Goal: Information Seeking & Learning: Learn about a topic

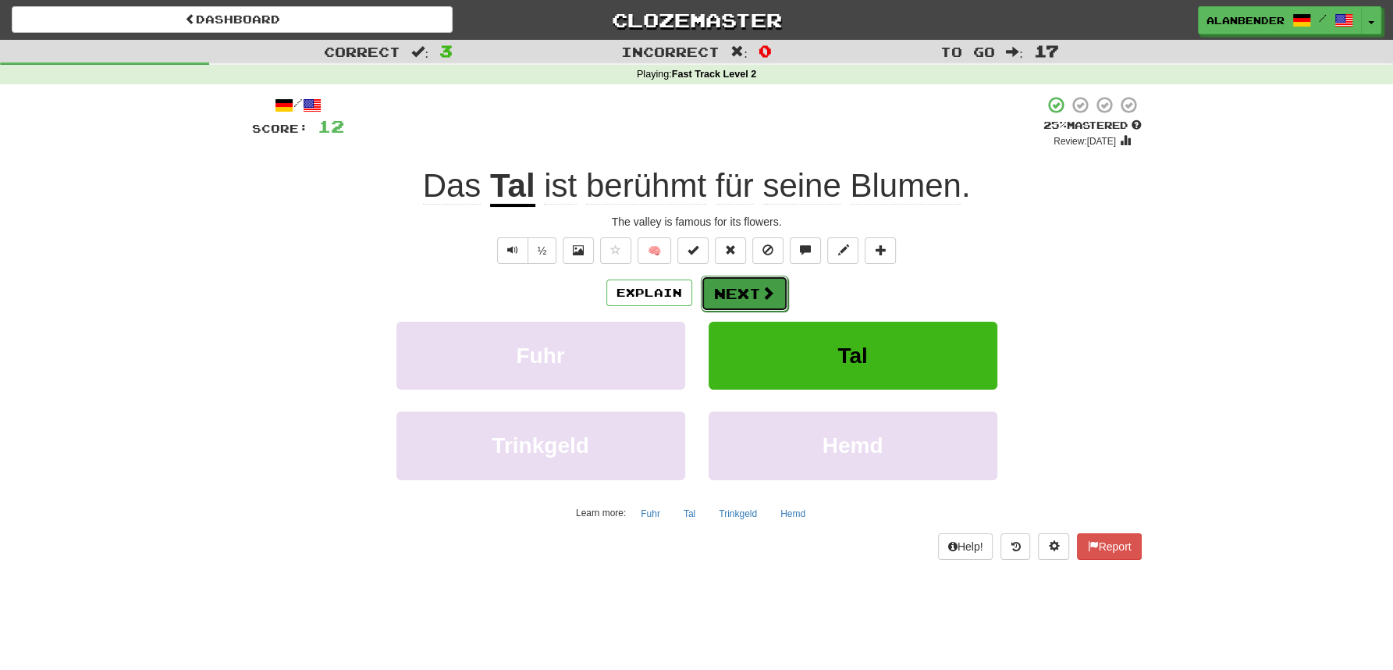
click at [751, 298] on button "Next" at bounding box center [744, 293] width 87 height 36
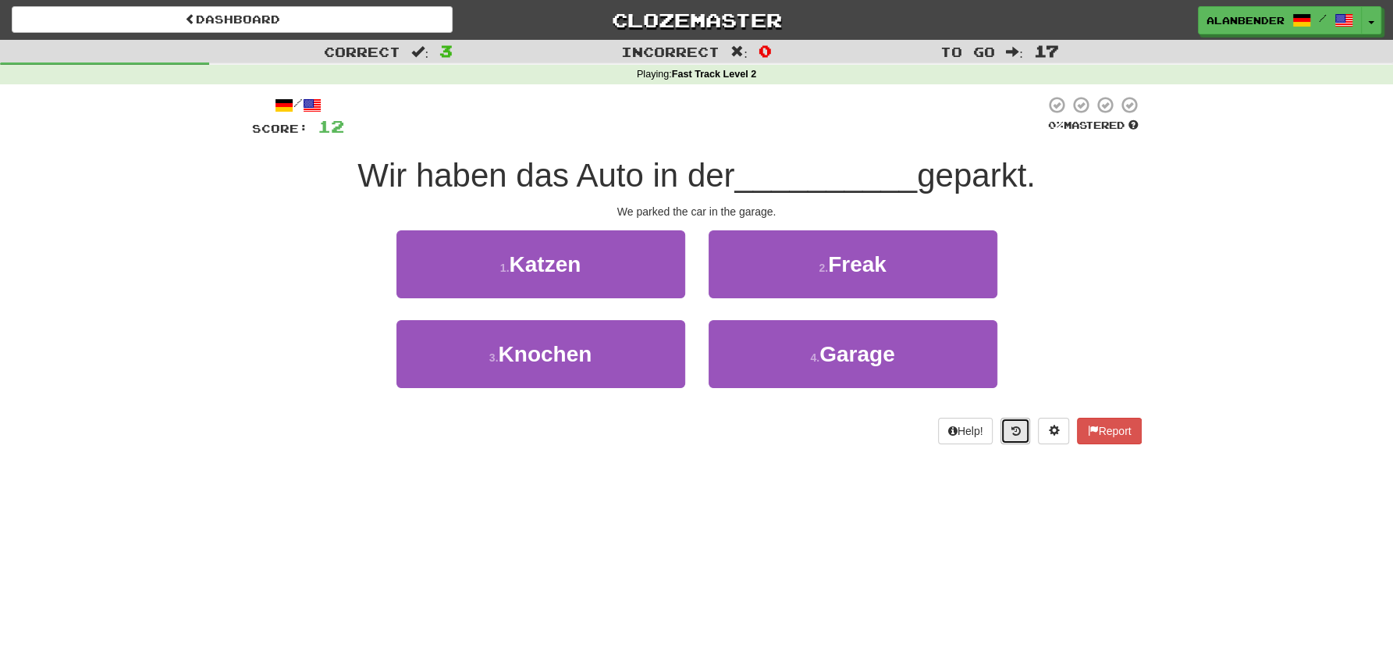
click at [1016, 433] on icon at bounding box center [1015, 430] width 9 height 11
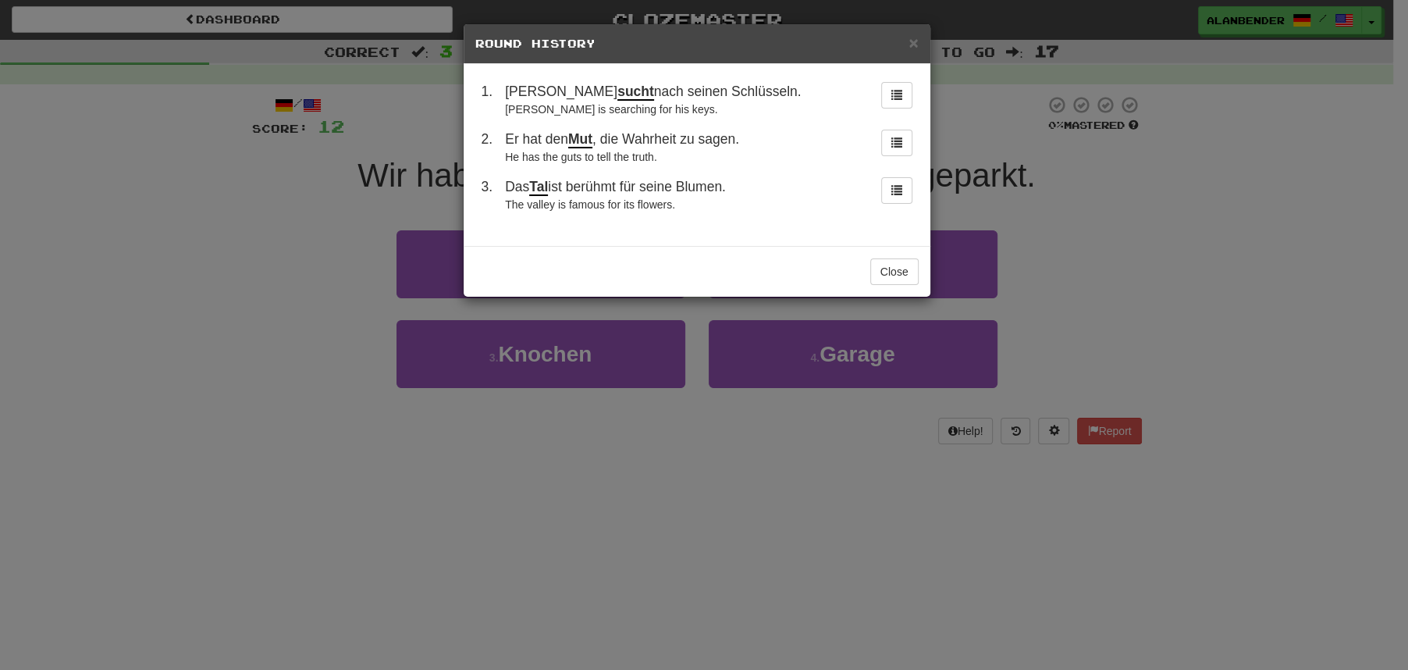
click at [1280, 223] on div "× Round History 1 . [PERSON_NAME] sucht nach seinen Schlüsseln. [PERSON_NAME] i…" at bounding box center [704, 335] width 1408 height 670
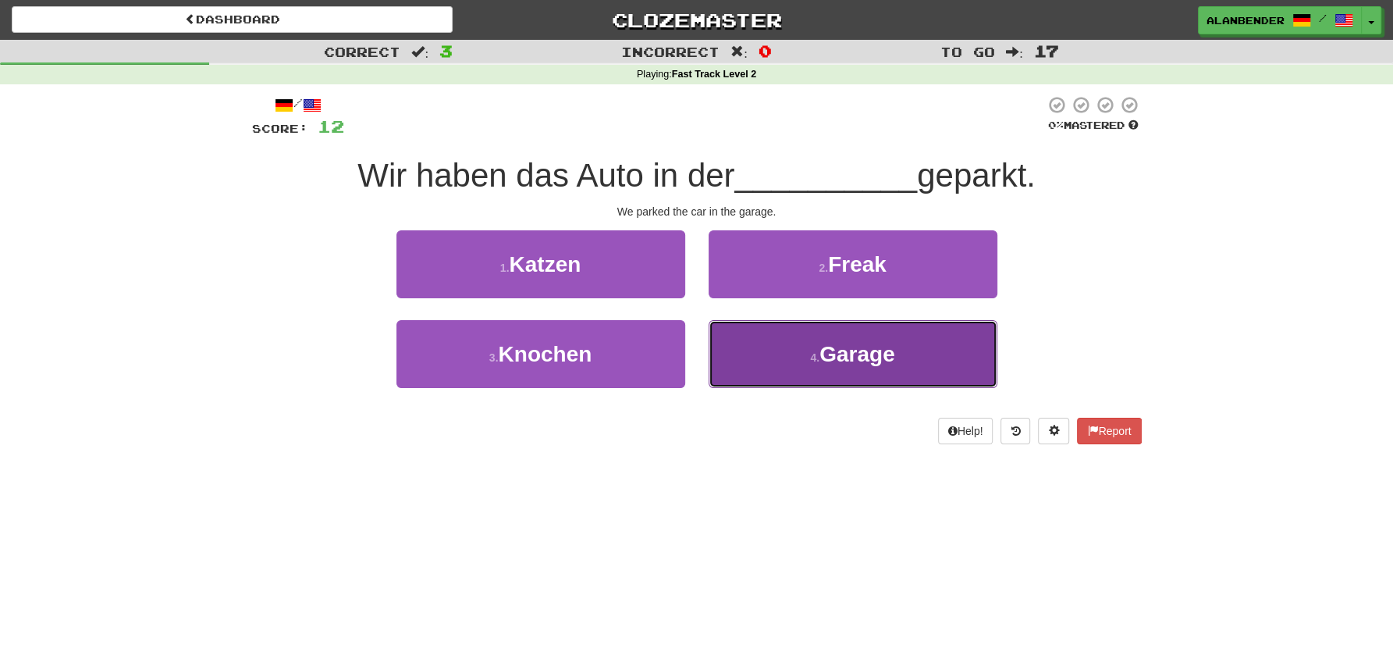
click at [858, 343] on span "Garage" at bounding box center [857, 354] width 76 height 24
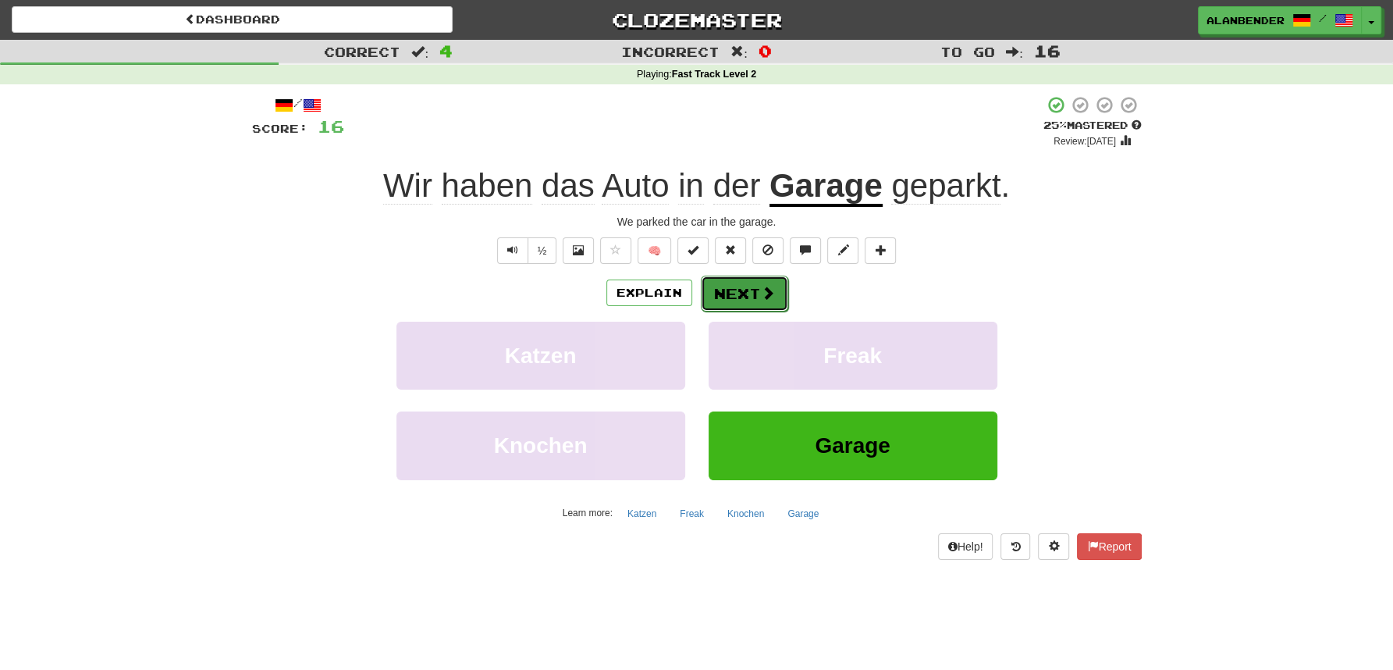
click at [770, 286] on span at bounding box center [768, 293] width 14 height 14
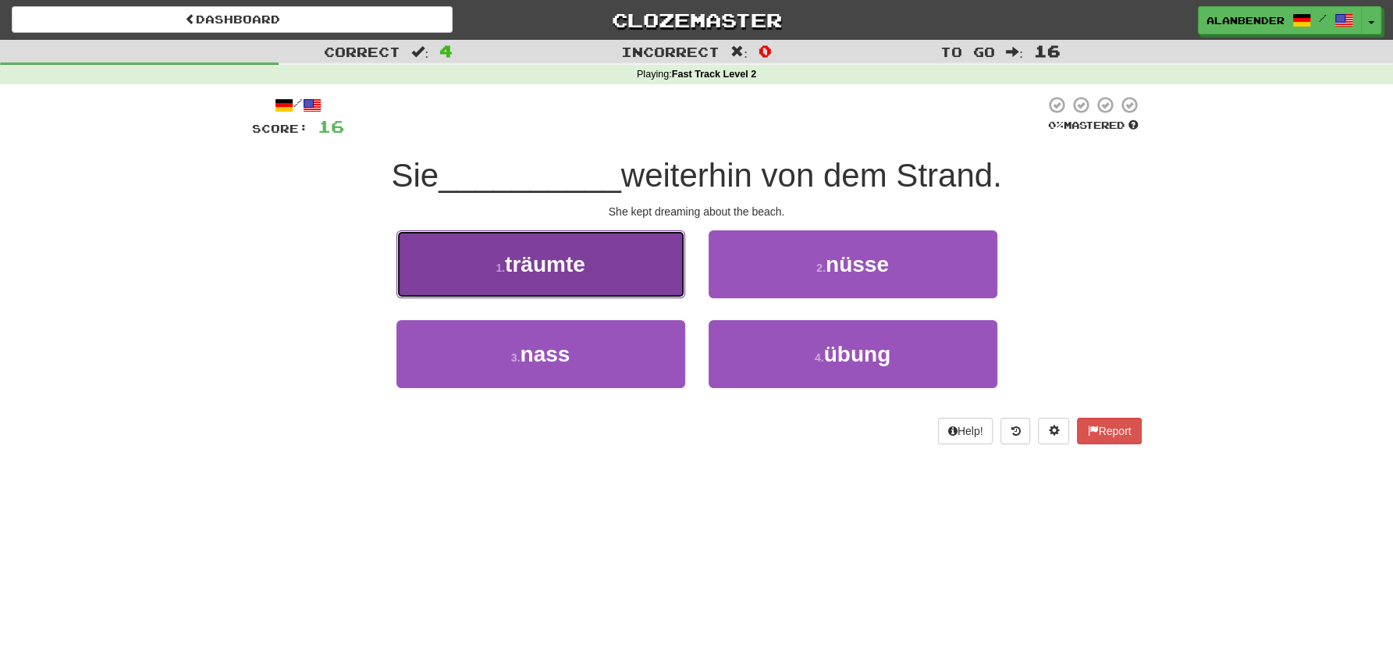
click at [546, 258] on span "träumte" at bounding box center [545, 264] width 80 height 24
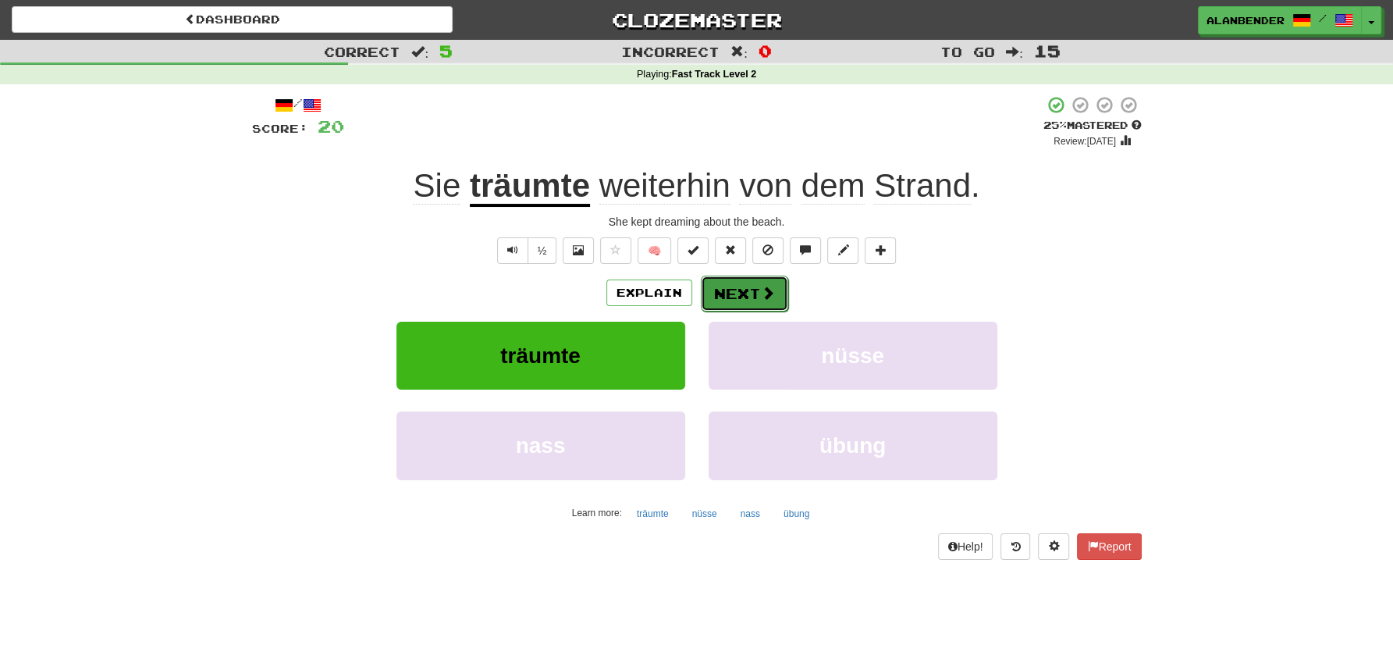
click at [752, 294] on button "Next" at bounding box center [744, 293] width 87 height 36
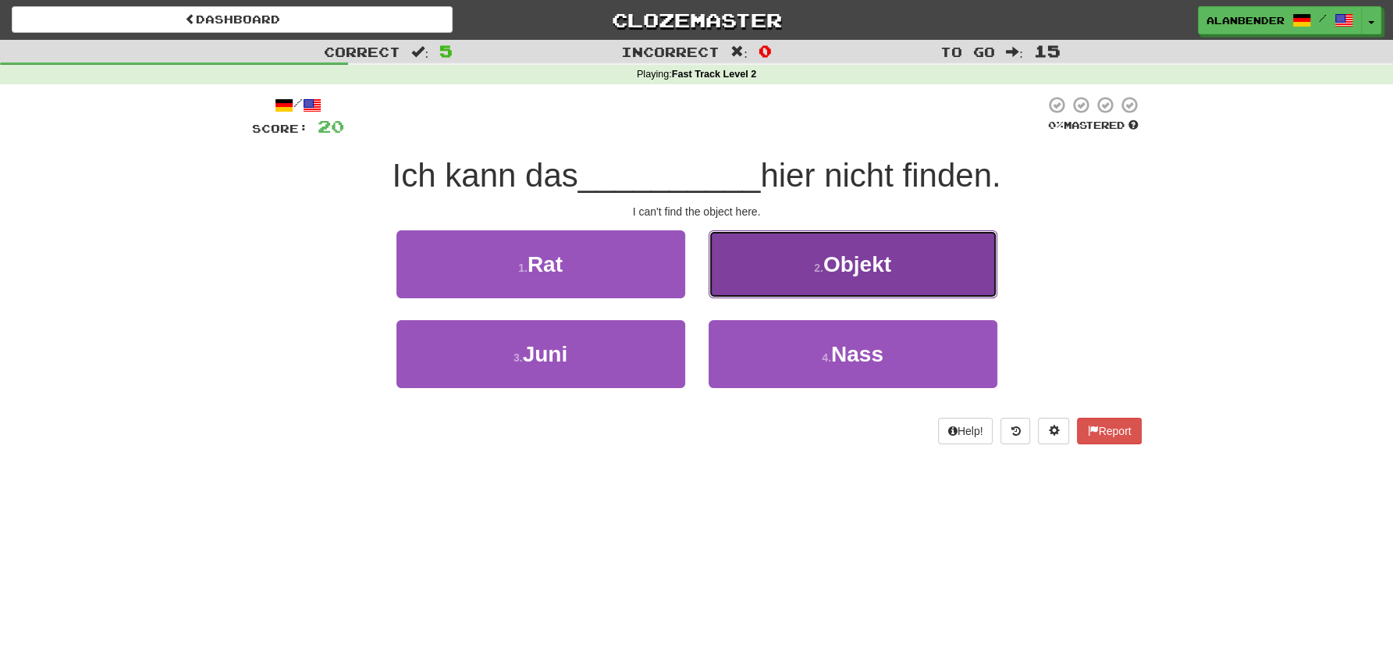
click at [843, 265] on span "Objekt" at bounding box center [857, 264] width 68 height 24
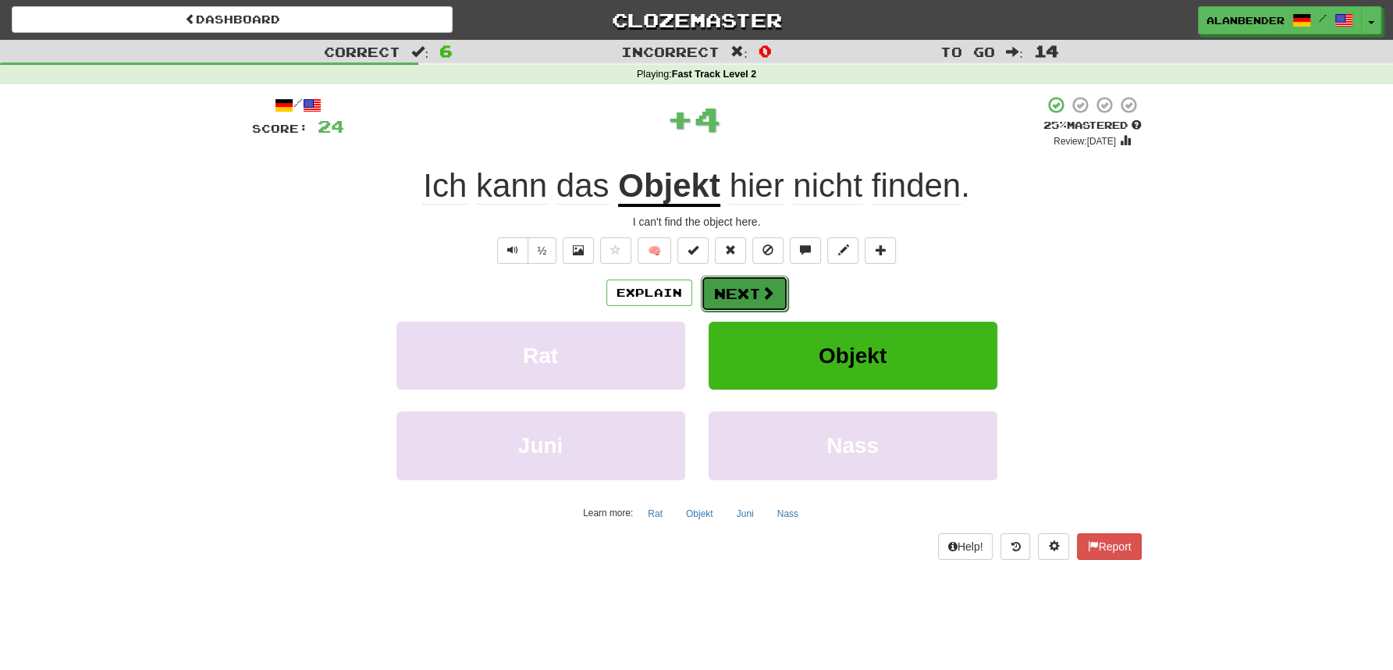
click at [738, 295] on button "Next" at bounding box center [744, 293] width 87 height 36
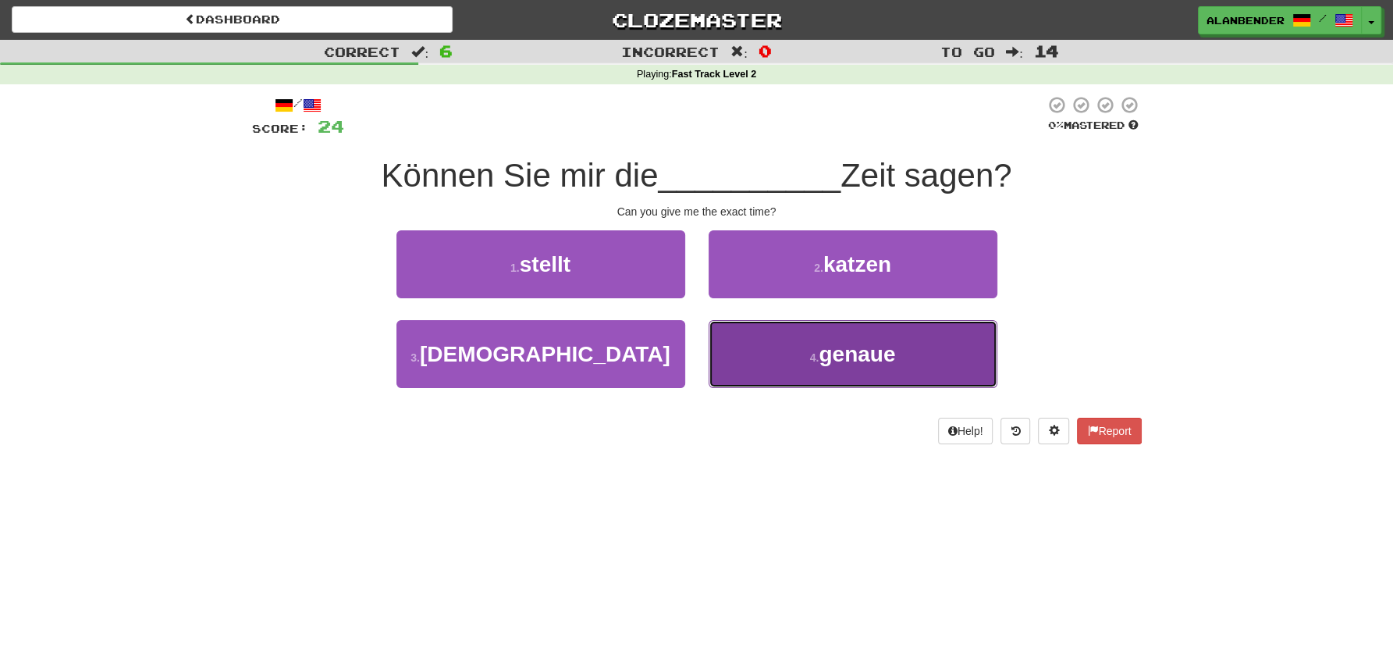
click at [869, 350] on span "genaue" at bounding box center [857, 354] width 76 height 24
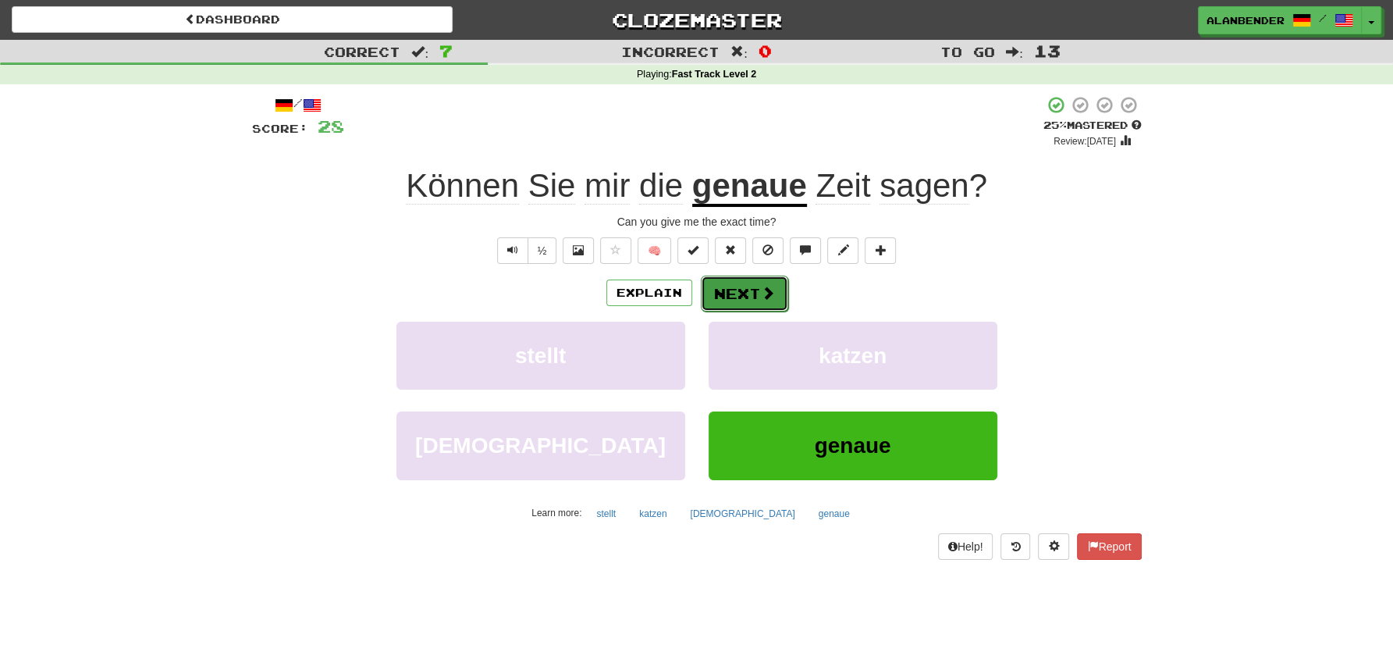
click at [750, 303] on button "Next" at bounding box center [744, 293] width 87 height 36
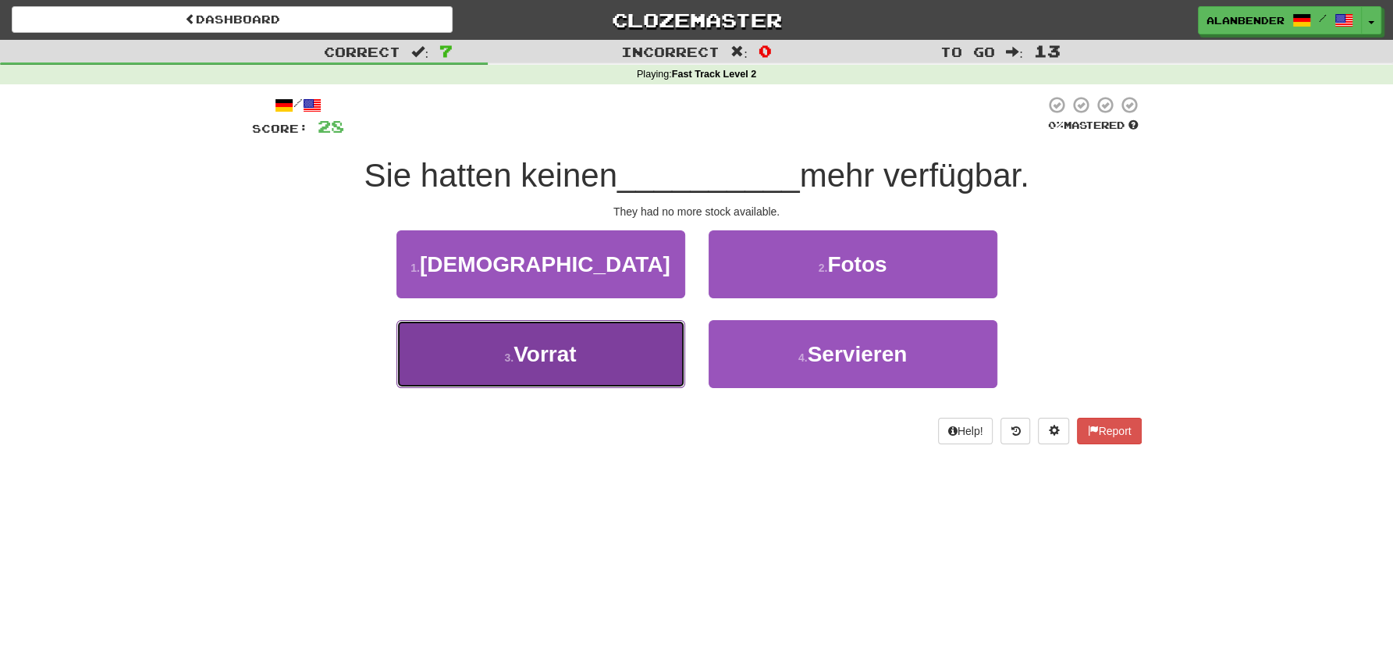
click at [545, 352] on span "Vorrat" at bounding box center [545, 354] width 62 height 24
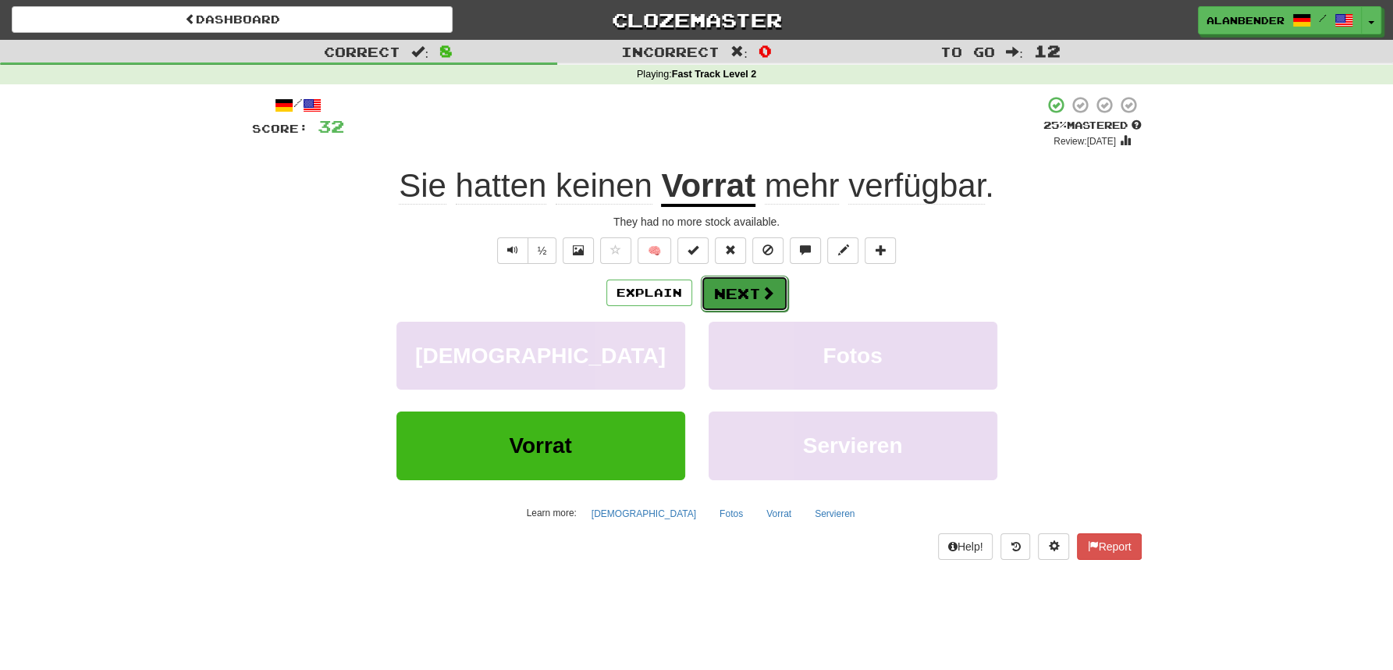
click at [741, 300] on button "Next" at bounding box center [744, 293] width 87 height 36
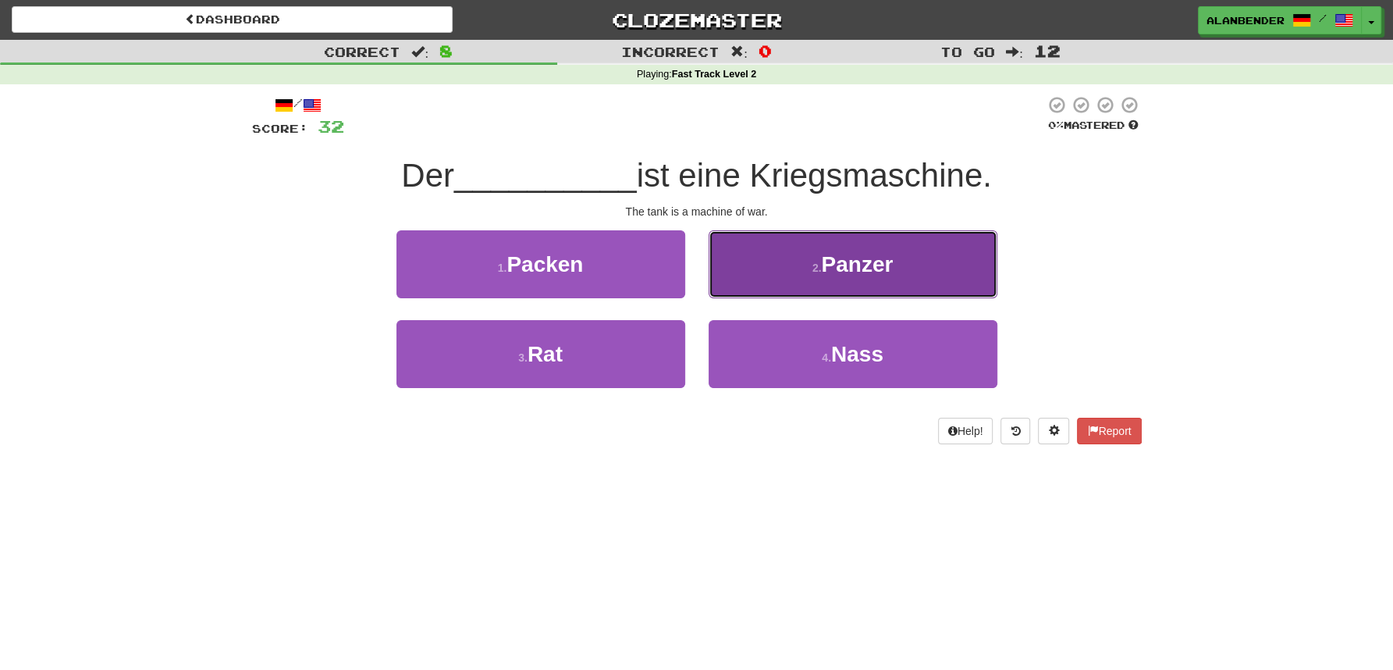
click at [883, 275] on span "Panzer" at bounding box center [857, 264] width 72 height 24
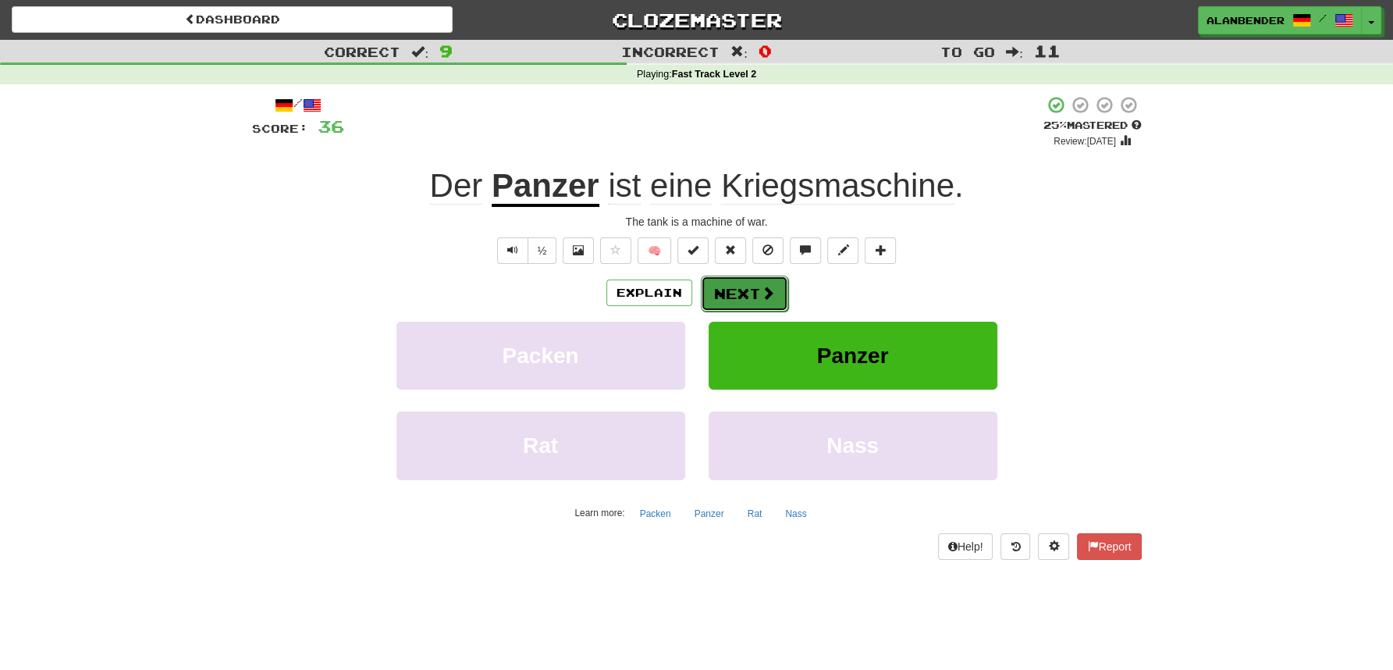
click at [746, 290] on button "Next" at bounding box center [744, 293] width 87 height 36
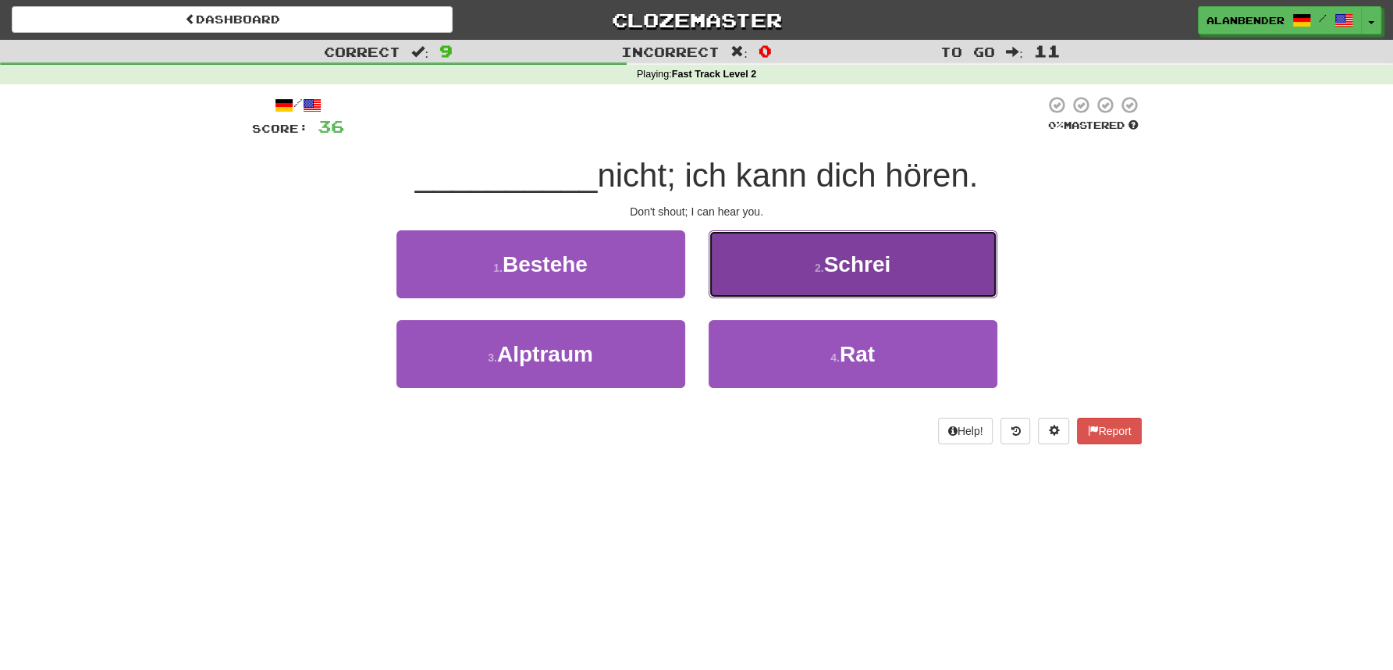
click at [889, 275] on span "Schrei" at bounding box center [857, 264] width 67 height 24
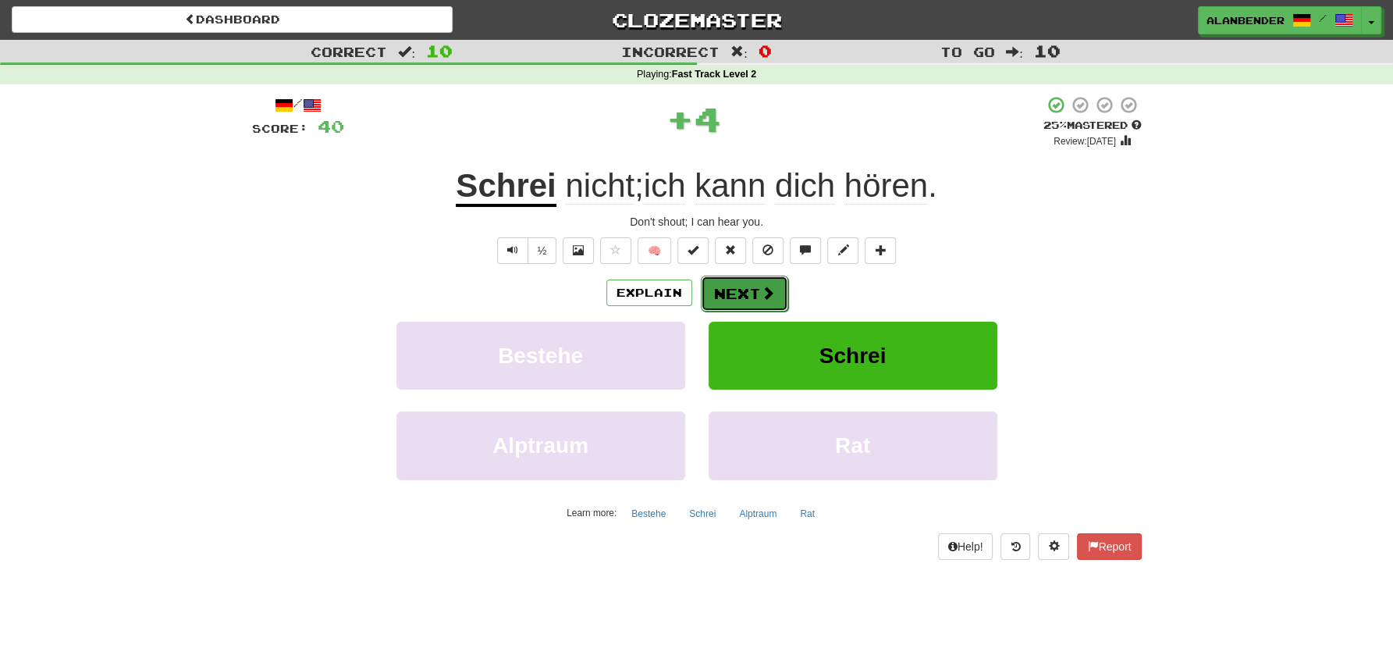
click at [761, 290] on span at bounding box center [768, 293] width 14 height 14
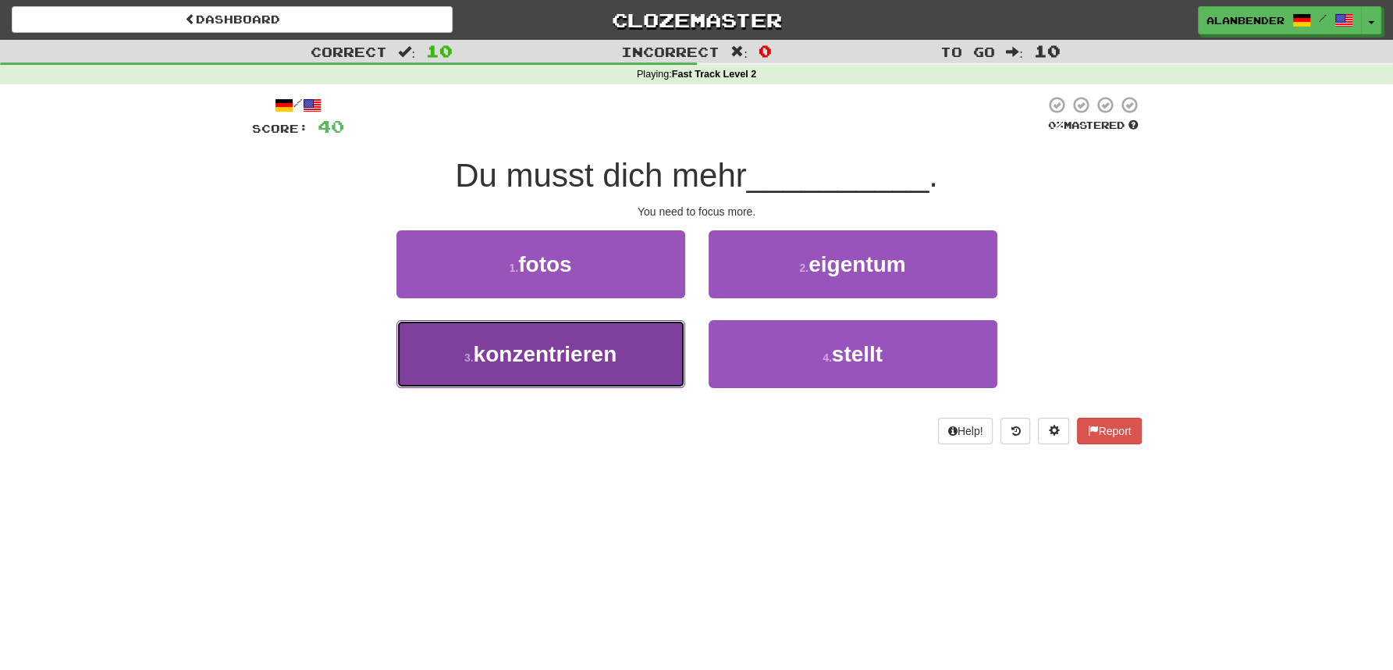
click at [588, 364] on span "konzentrieren" at bounding box center [546, 354] width 144 height 24
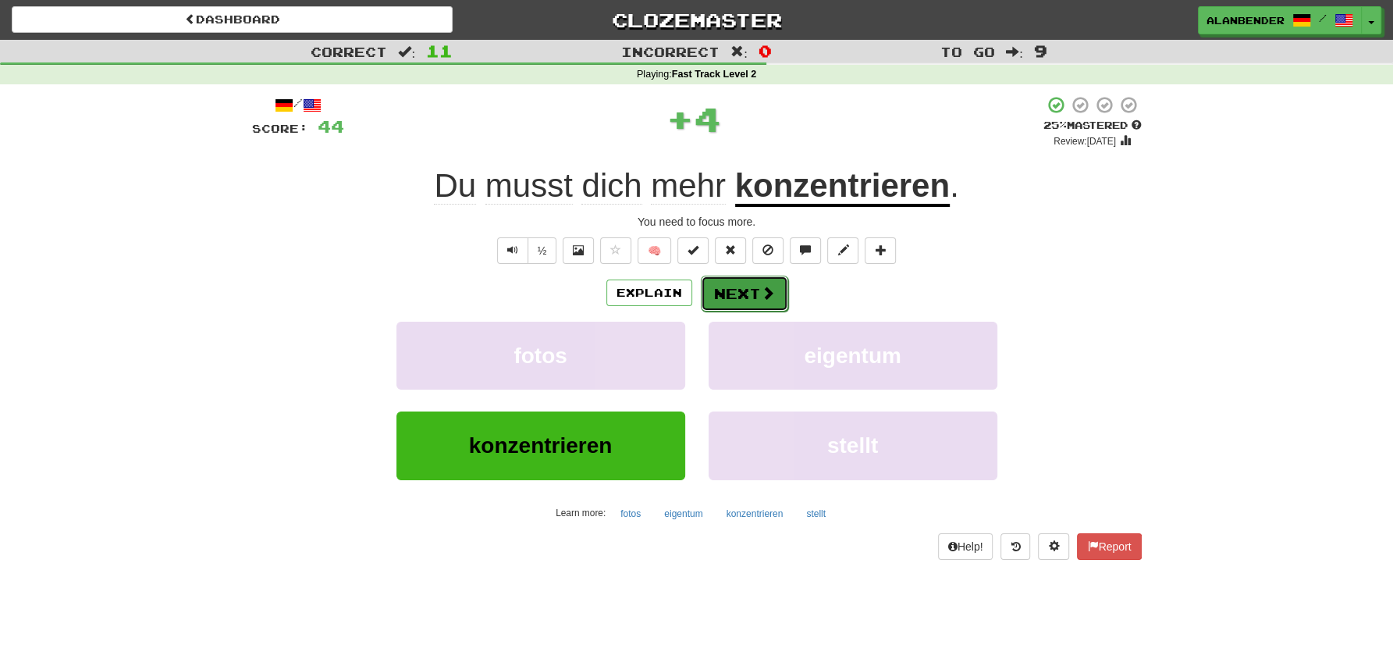
click at [737, 297] on button "Next" at bounding box center [744, 293] width 87 height 36
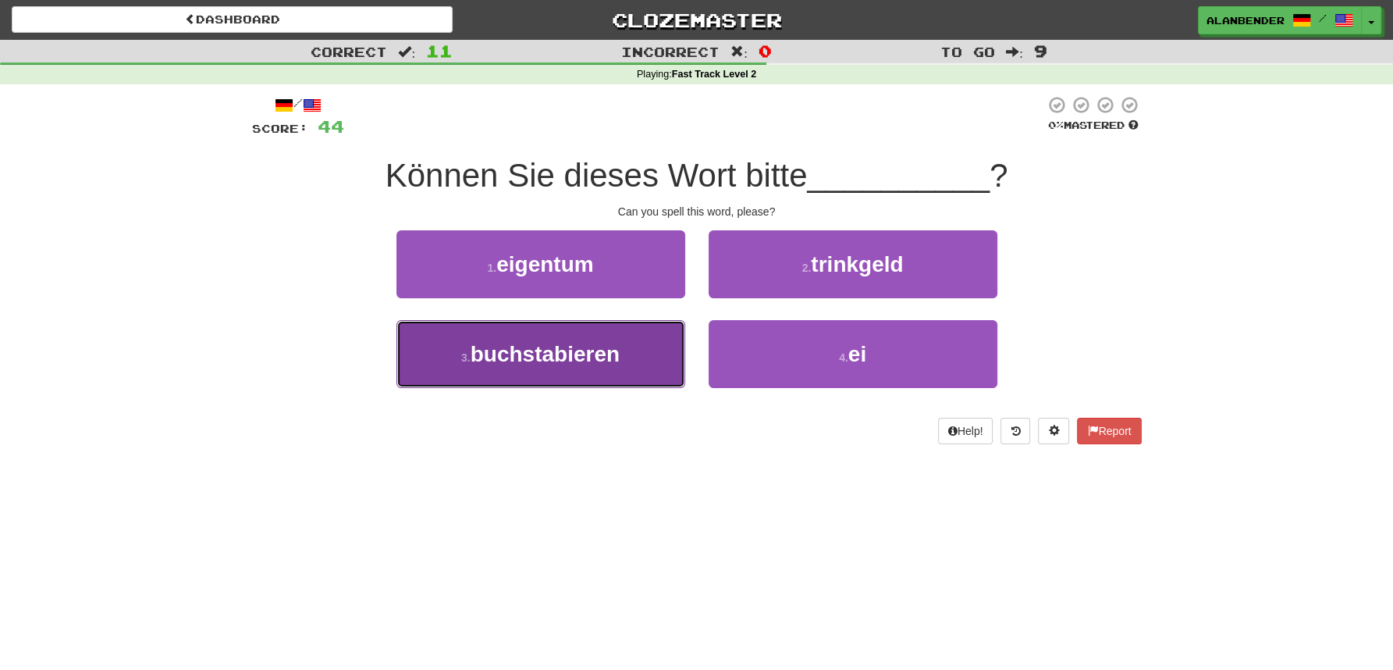
click at [589, 352] on span "buchstabieren" at bounding box center [545, 354] width 149 height 24
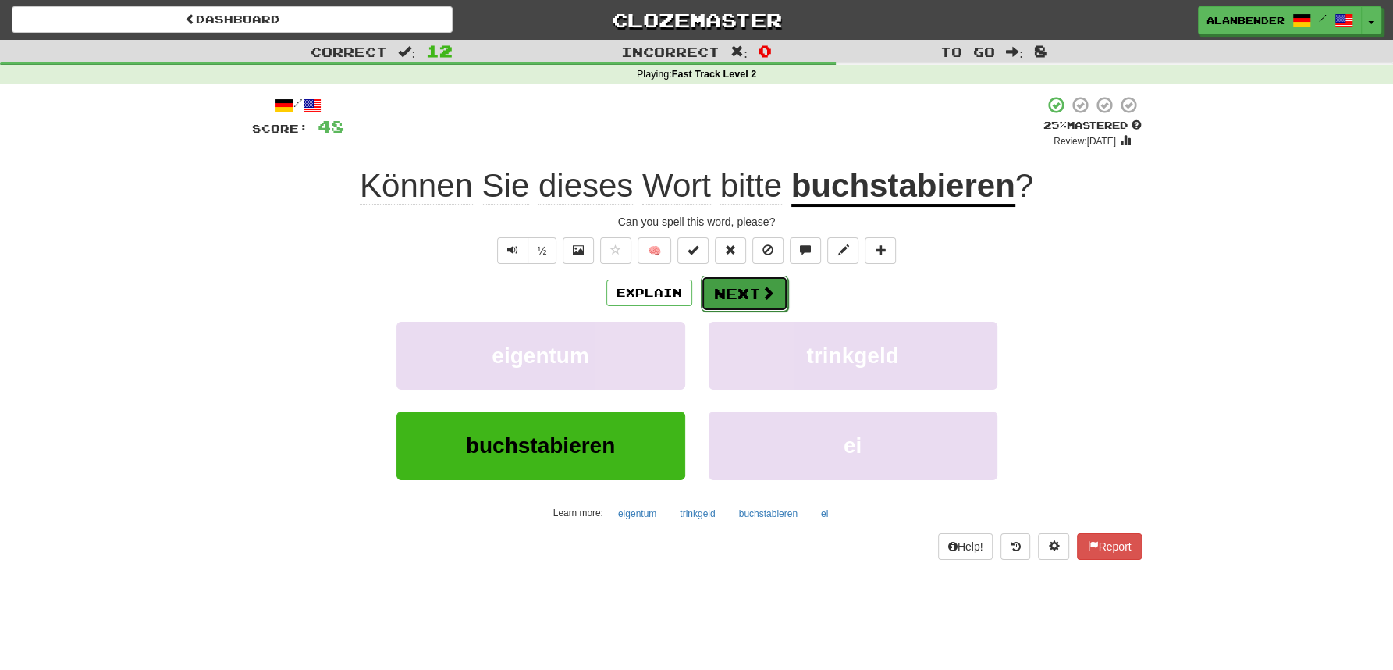
click at [748, 287] on button "Next" at bounding box center [744, 293] width 87 height 36
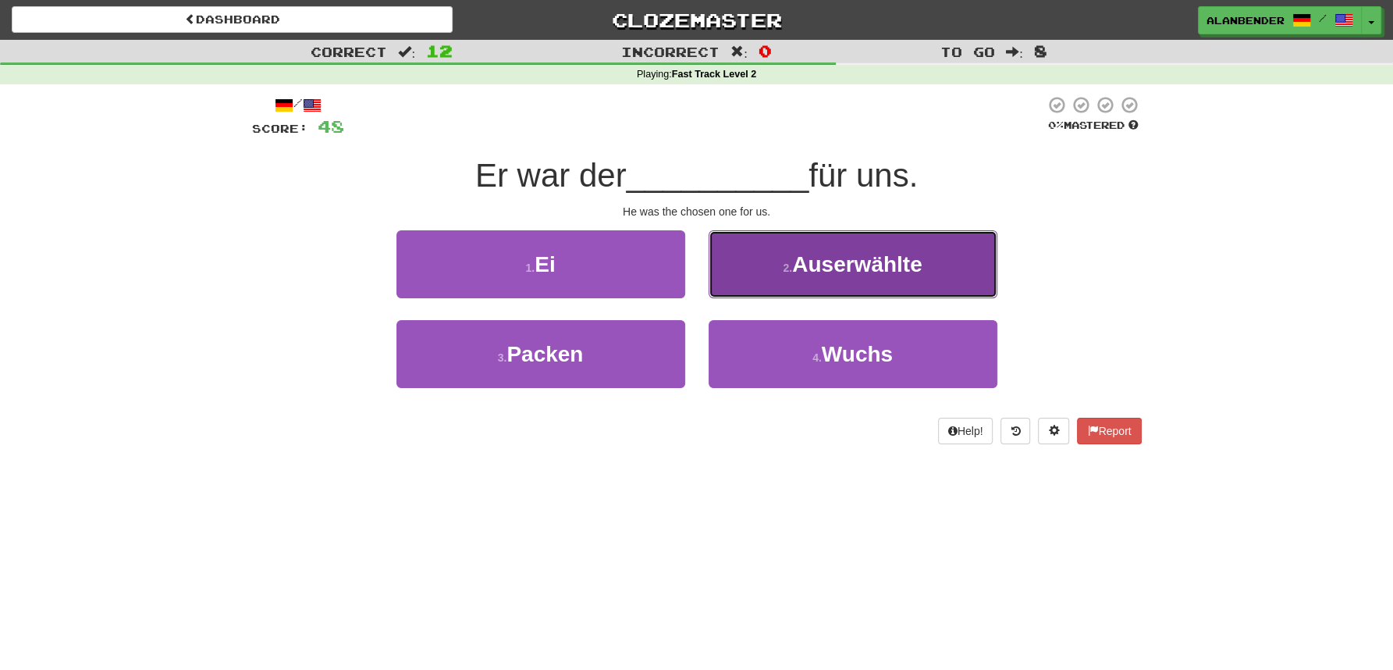
click at [881, 269] on span "Auserwählte" at bounding box center [857, 264] width 130 height 24
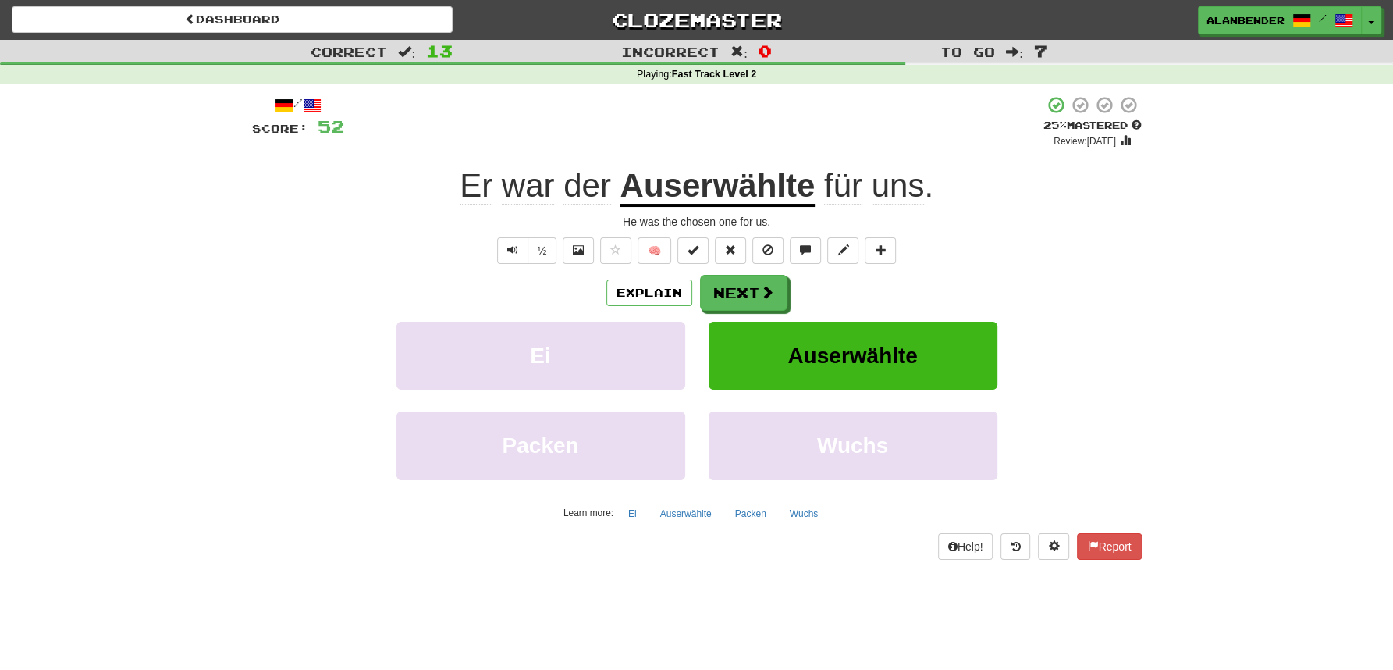
click at [734, 190] on u "Auserwählte" at bounding box center [717, 187] width 195 height 40
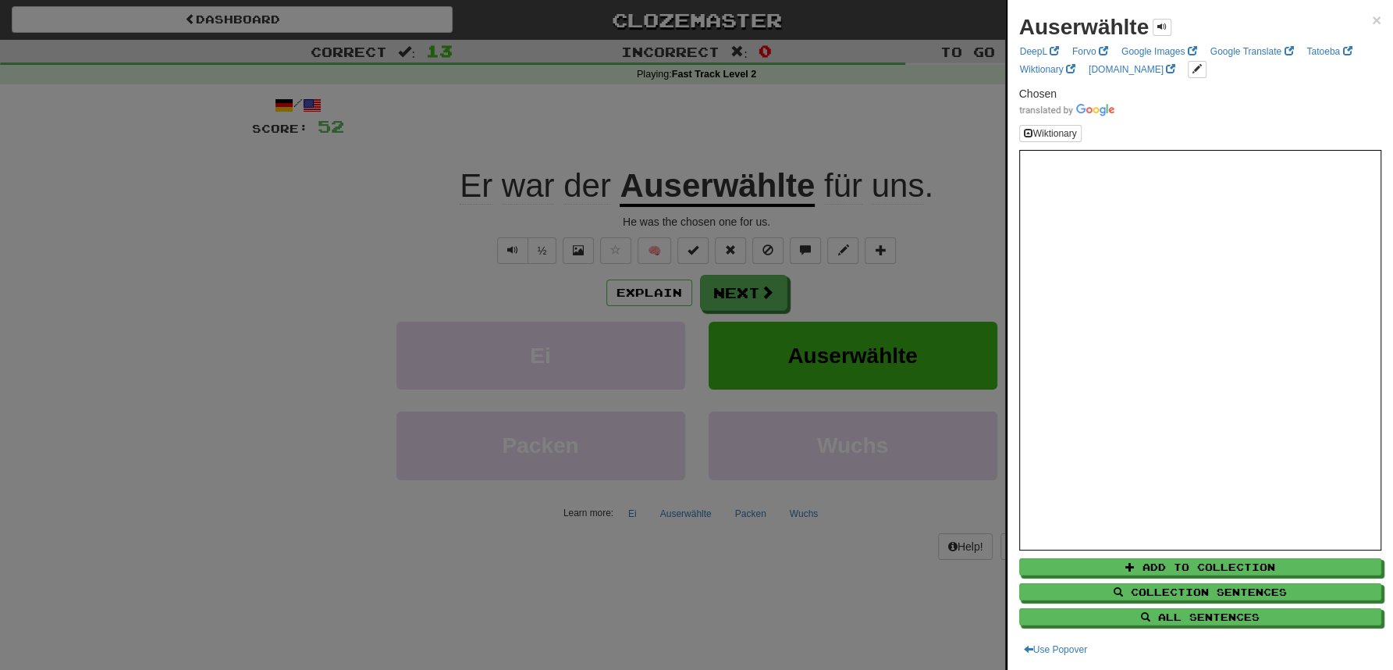
click at [859, 122] on div at bounding box center [696, 335] width 1393 height 670
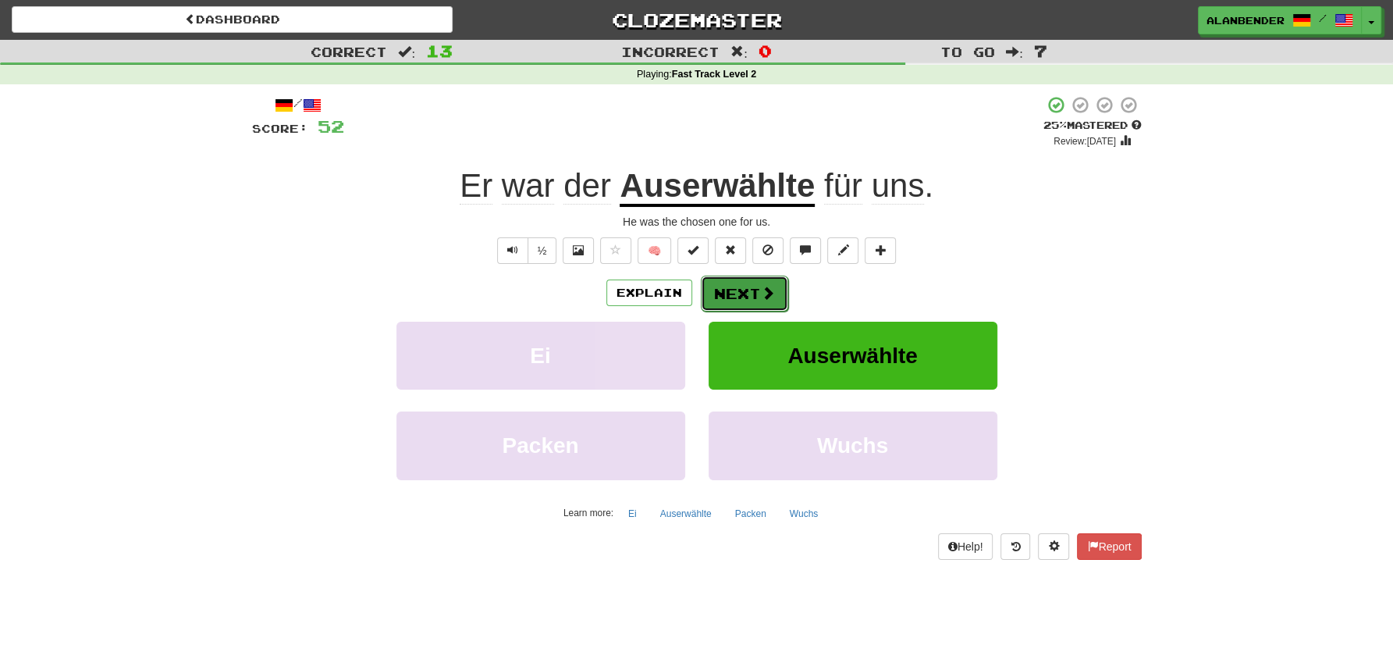
click at [741, 292] on button "Next" at bounding box center [744, 293] width 87 height 36
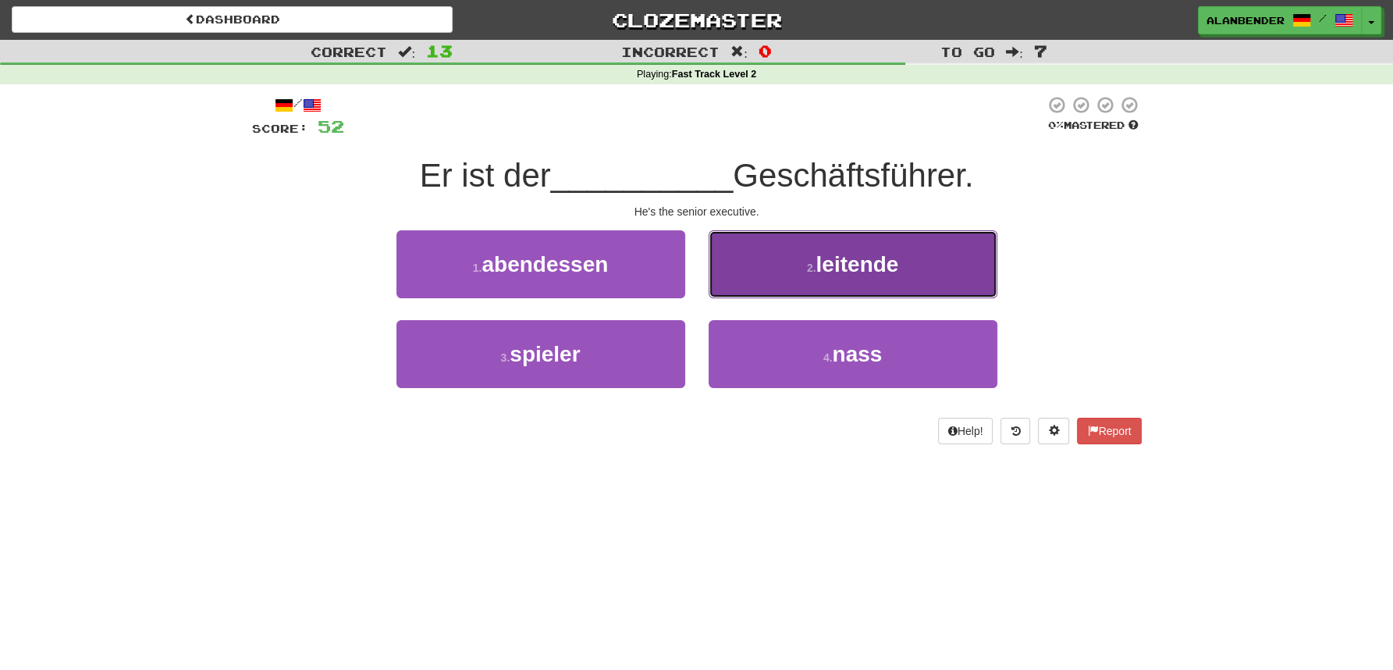
click at [833, 273] on span "leitende" at bounding box center [857, 264] width 83 height 24
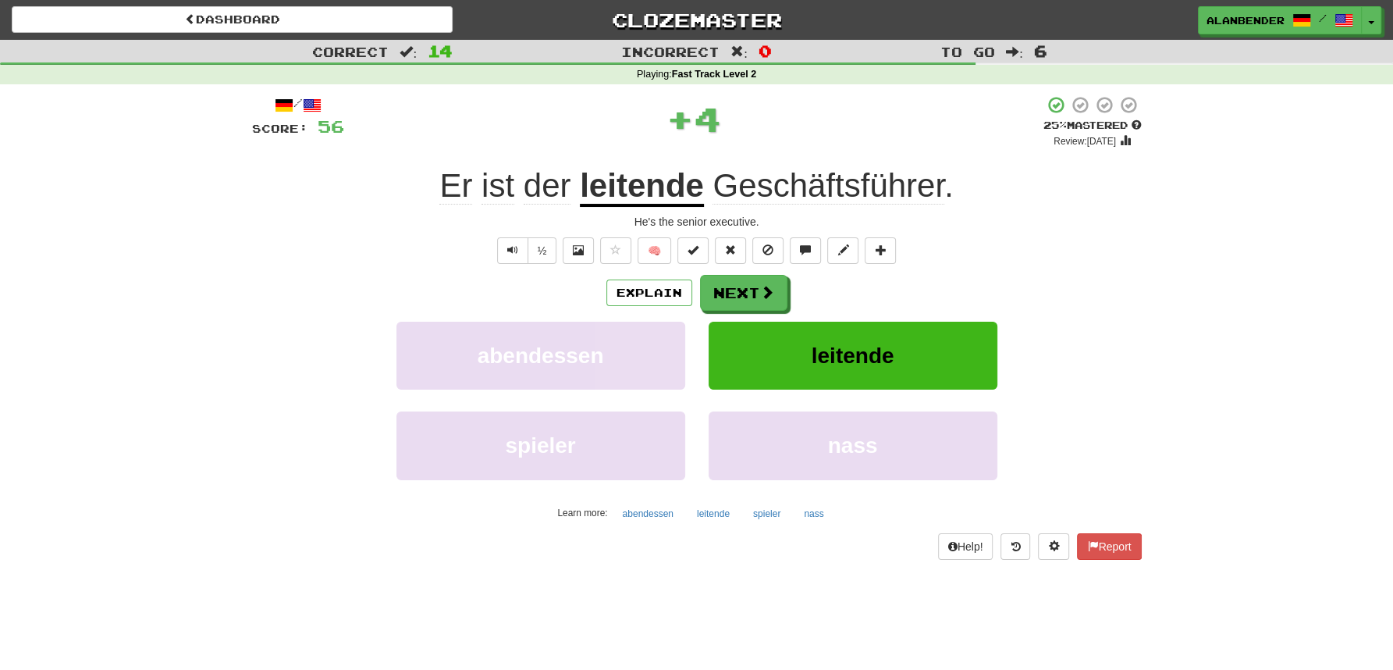
click at [646, 195] on u "leitende" at bounding box center [642, 187] width 124 height 40
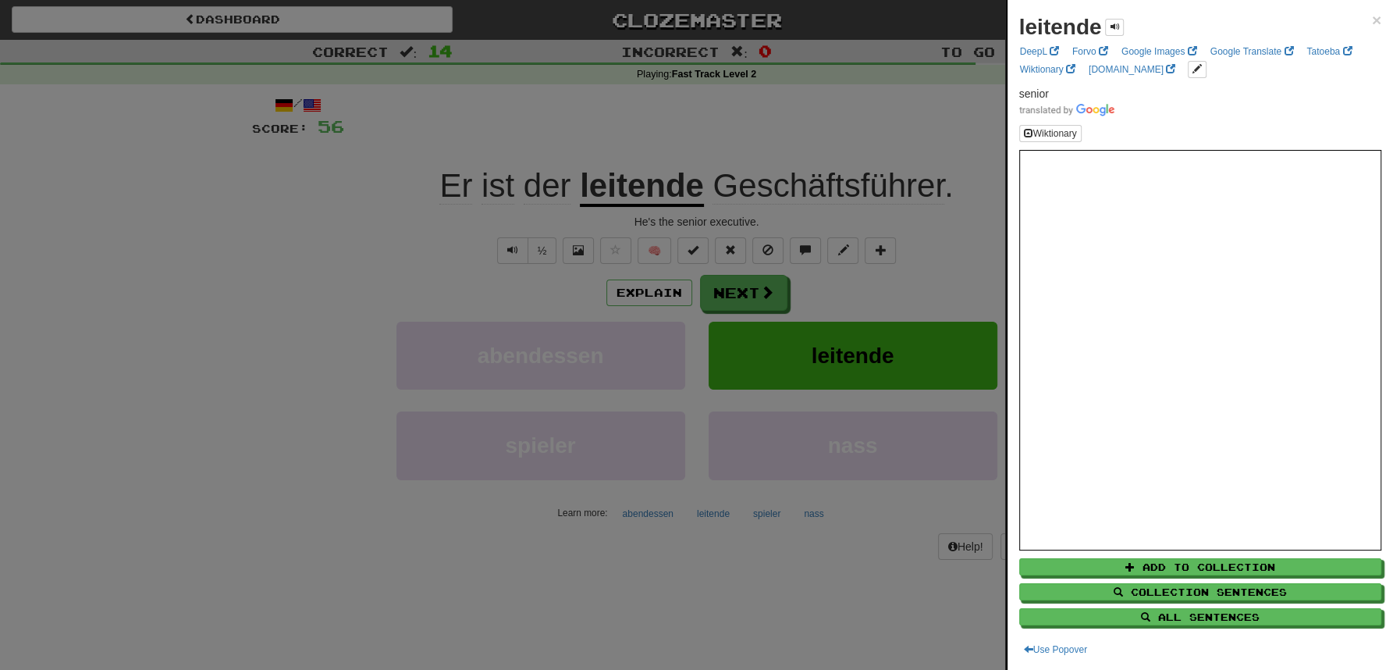
click at [666, 145] on div at bounding box center [696, 335] width 1393 height 670
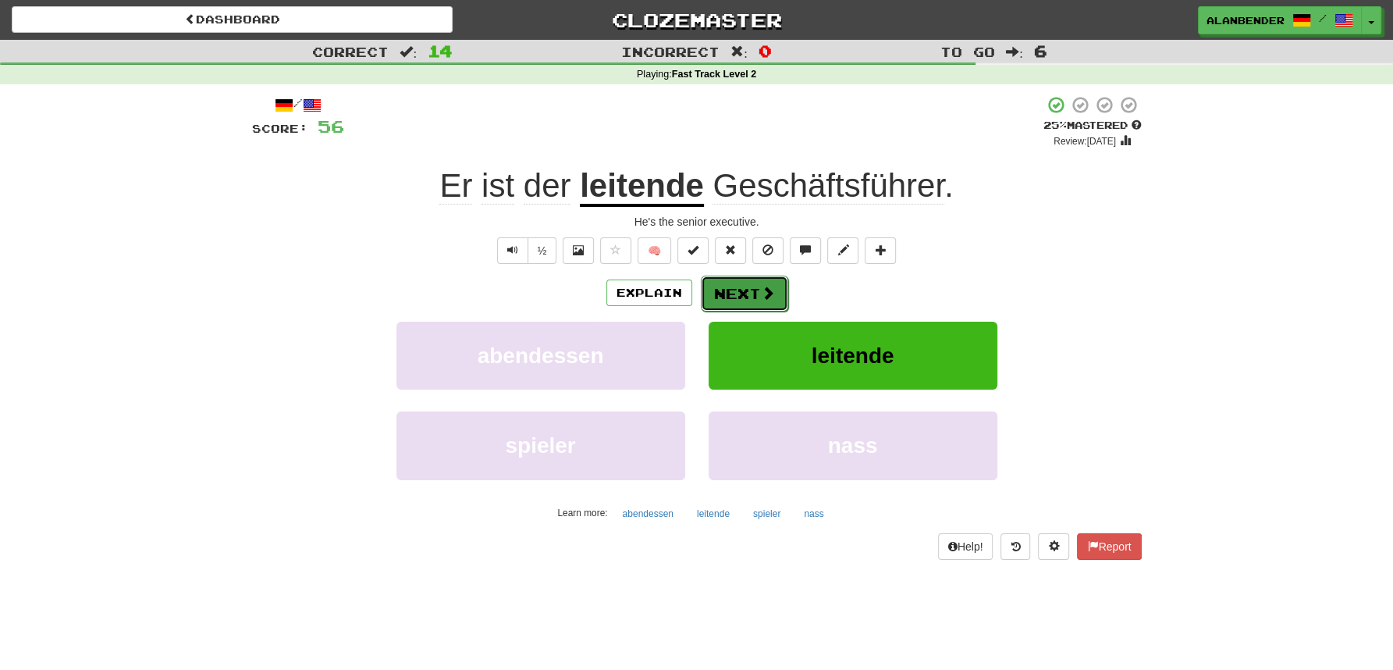
click at [744, 294] on button "Next" at bounding box center [744, 293] width 87 height 36
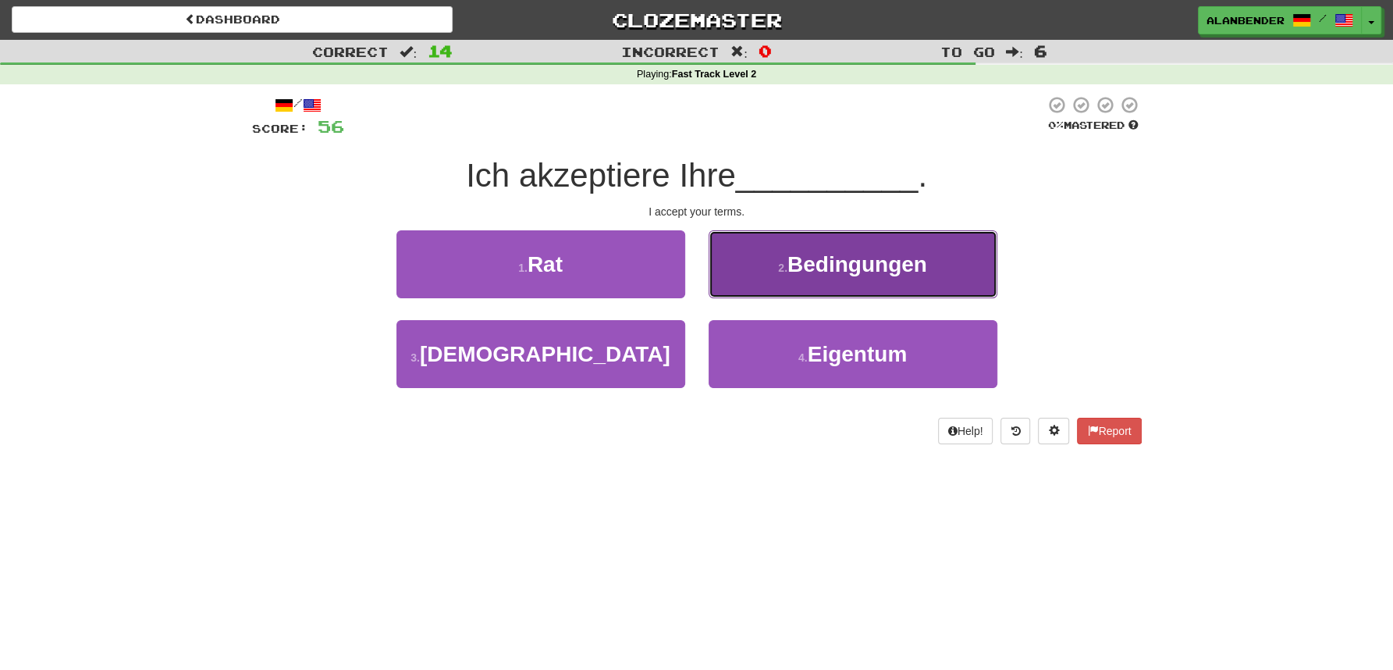
click at [899, 251] on button "2 . Bedingungen" at bounding box center [853, 264] width 289 height 68
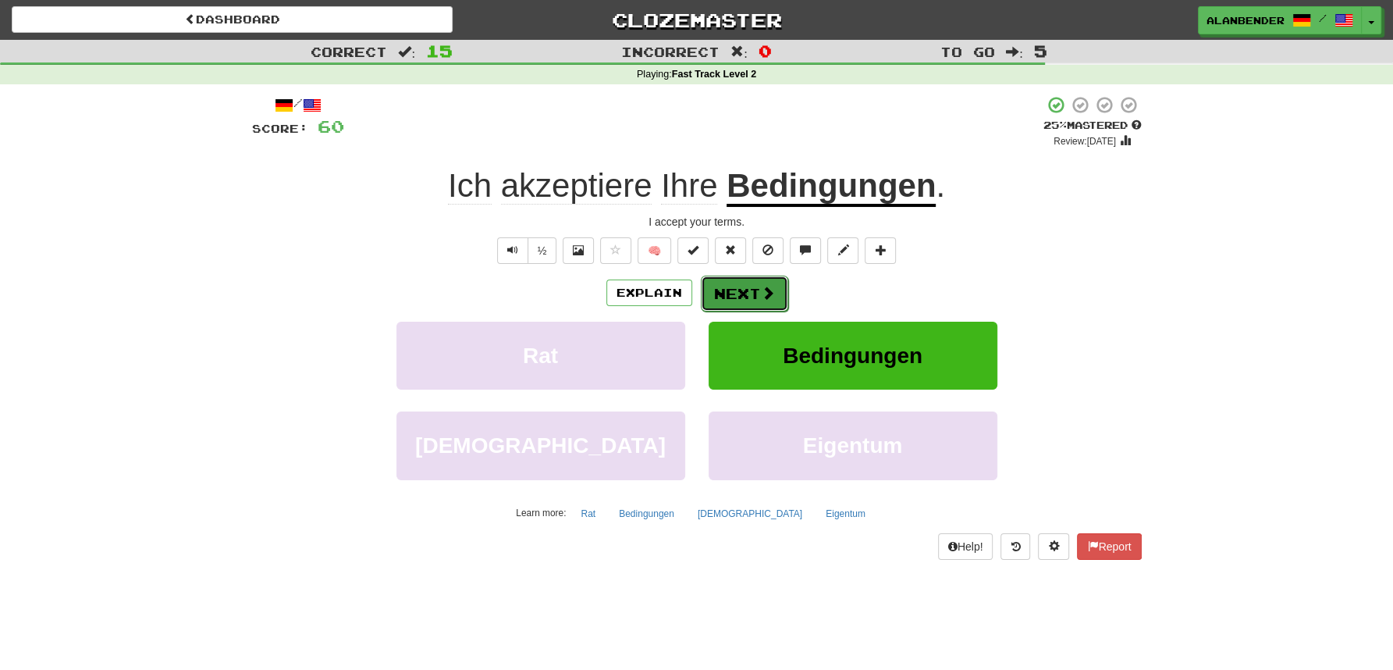
click at [742, 298] on button "Next" at bounding box center [744, 293] width 87 height 36
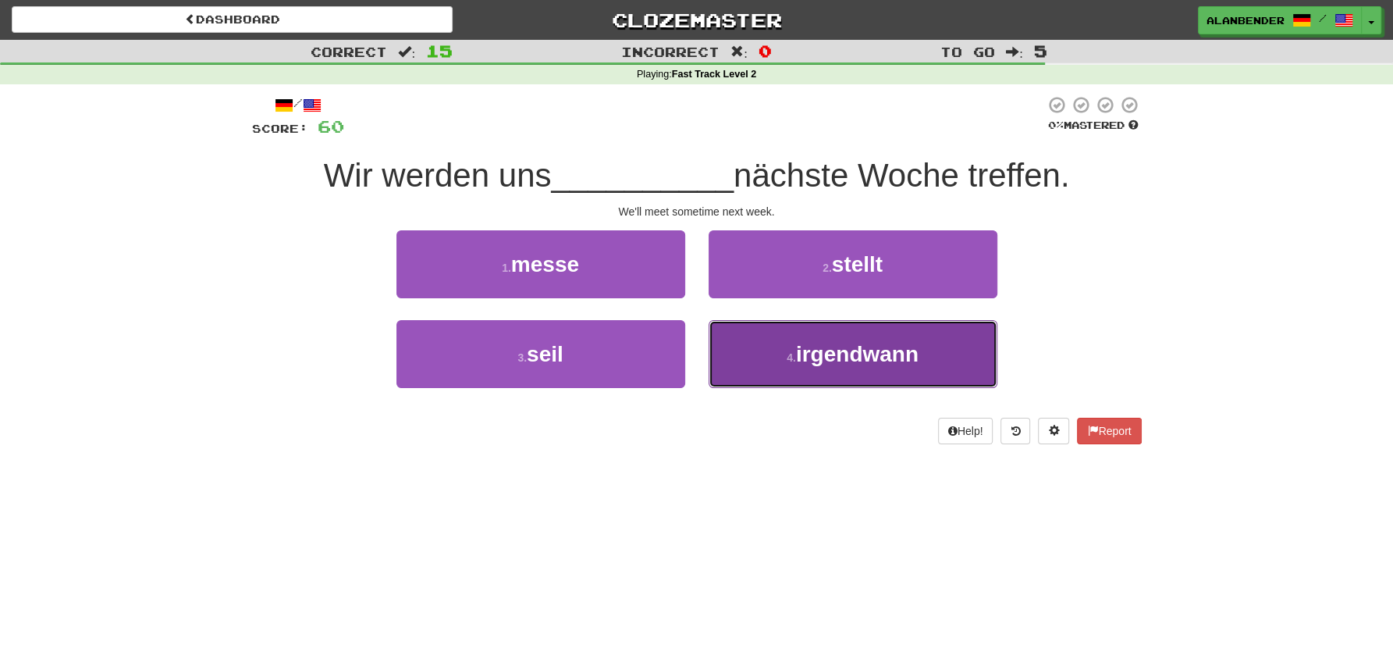
click at [852, 373] on button "4 . irgendwann" at bounding box center [853, 354] width 289 height 68
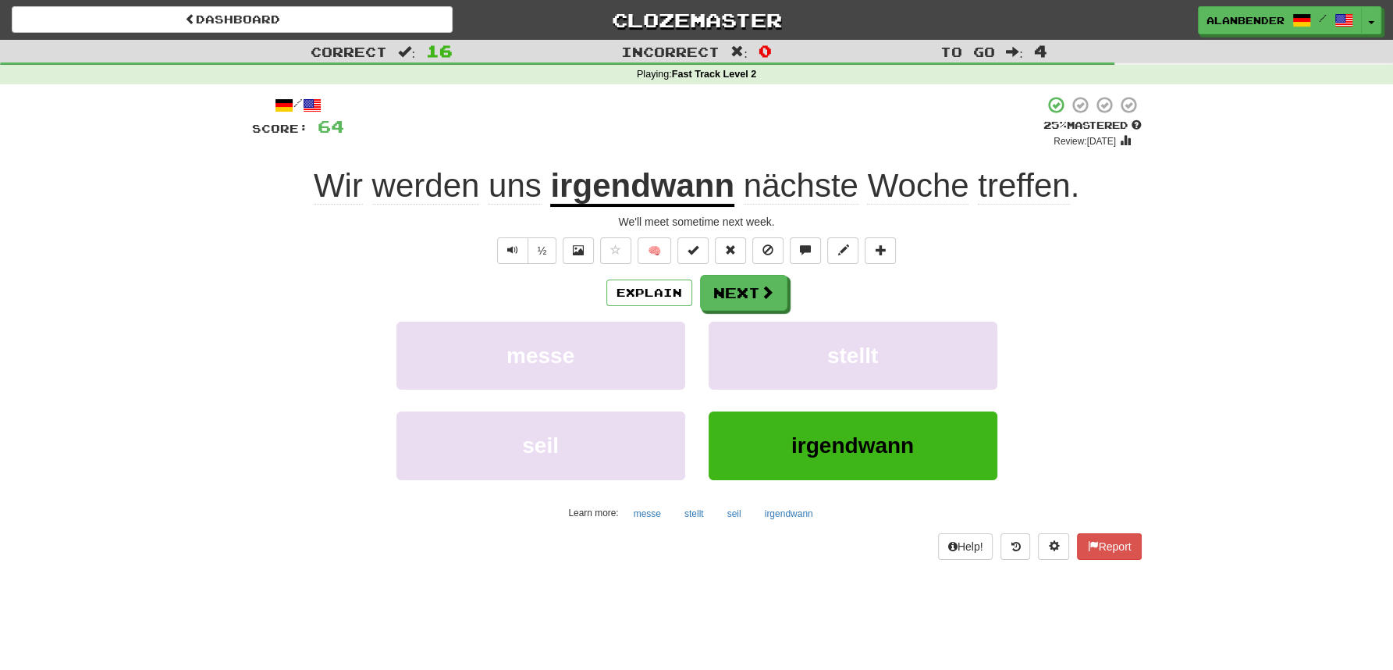
click at [158, 283] on div "Correct : 16 Incorrect : 0 To go : 4 Playing : Fast Track Level 2 / Score: 64 +…" at bounding box center [696, 311] width 1393 height 542
click at [761, 284] on button "Next" at bounding box center [744, 293] width 87 height 36
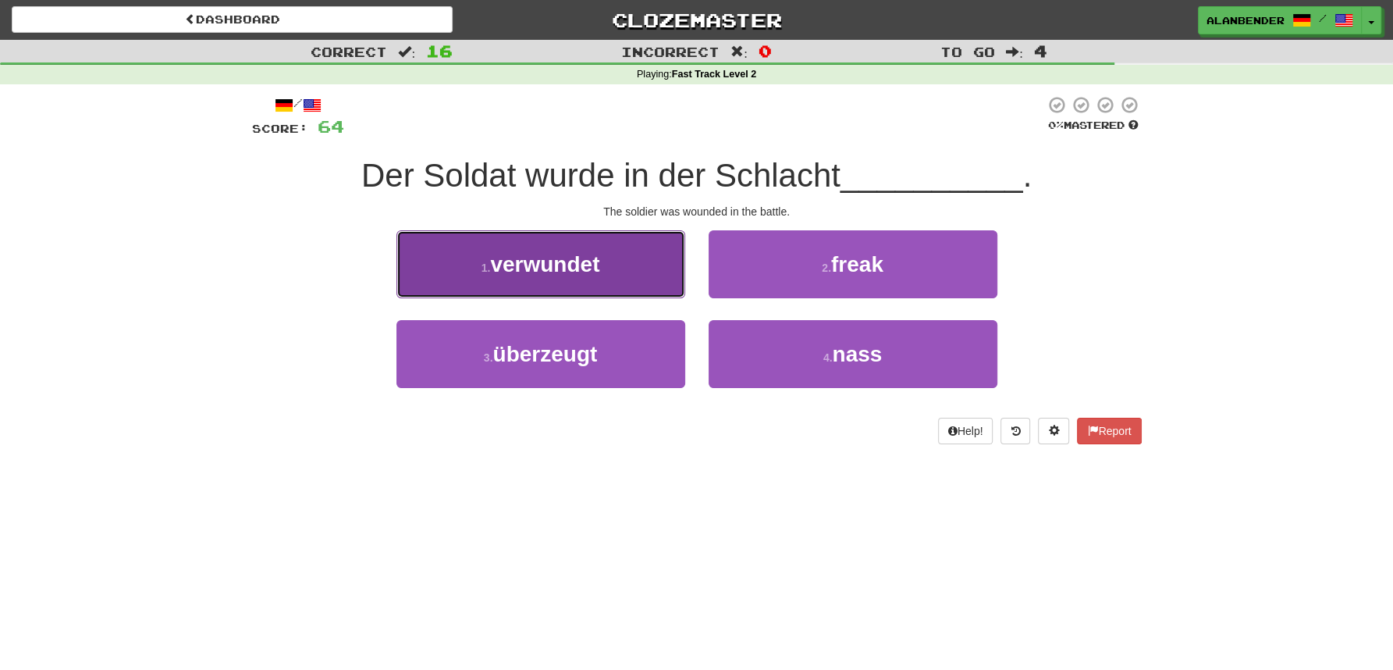
click at [574, 265] on span "verwundet" at bounding box center [544, 264] width 109 height 24
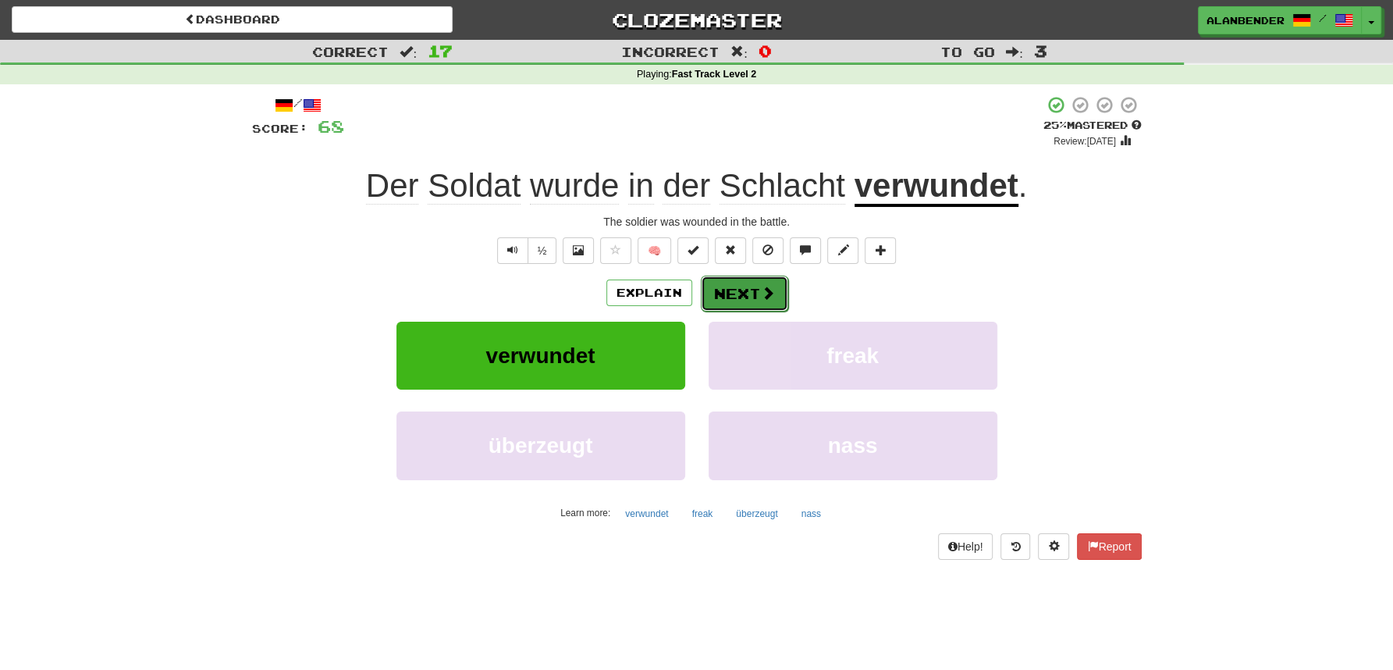
click at [746, 292] on button "Next" at bounding box center [744, 293] width 87 height 36
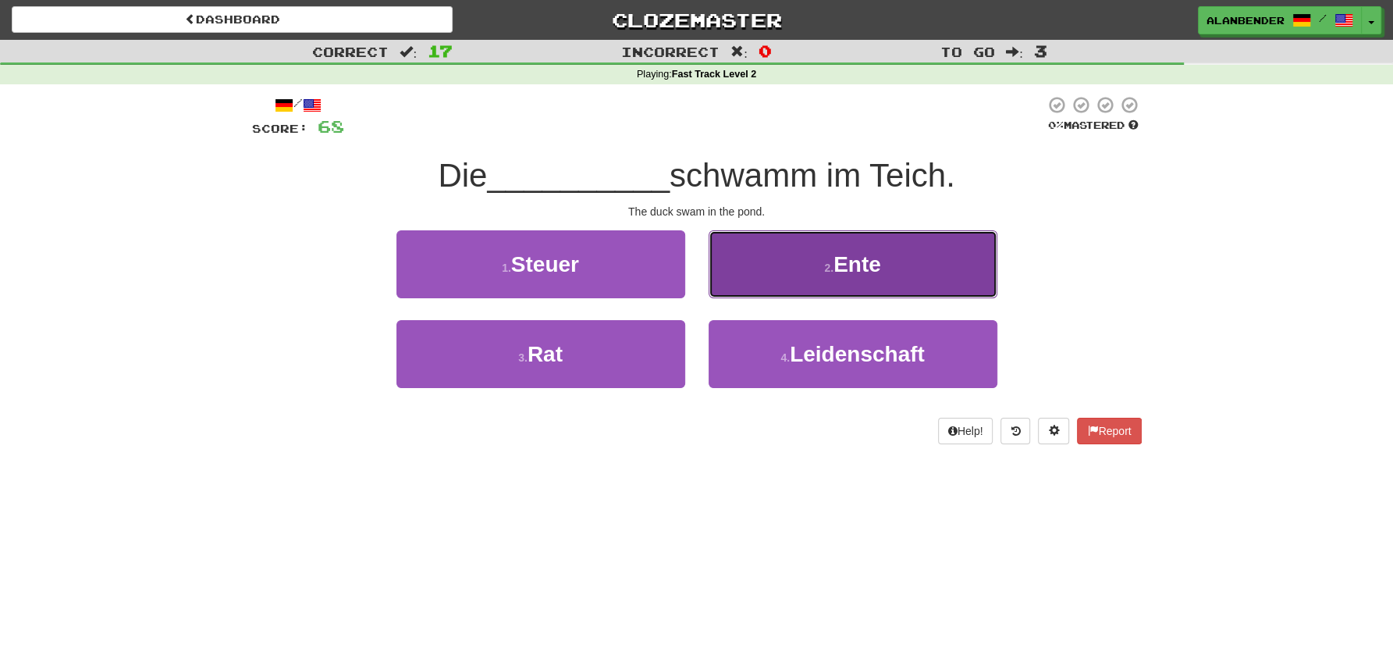
click at [851, 260] on span "Ente" at bounding box center [857, 264] width 48 height 24
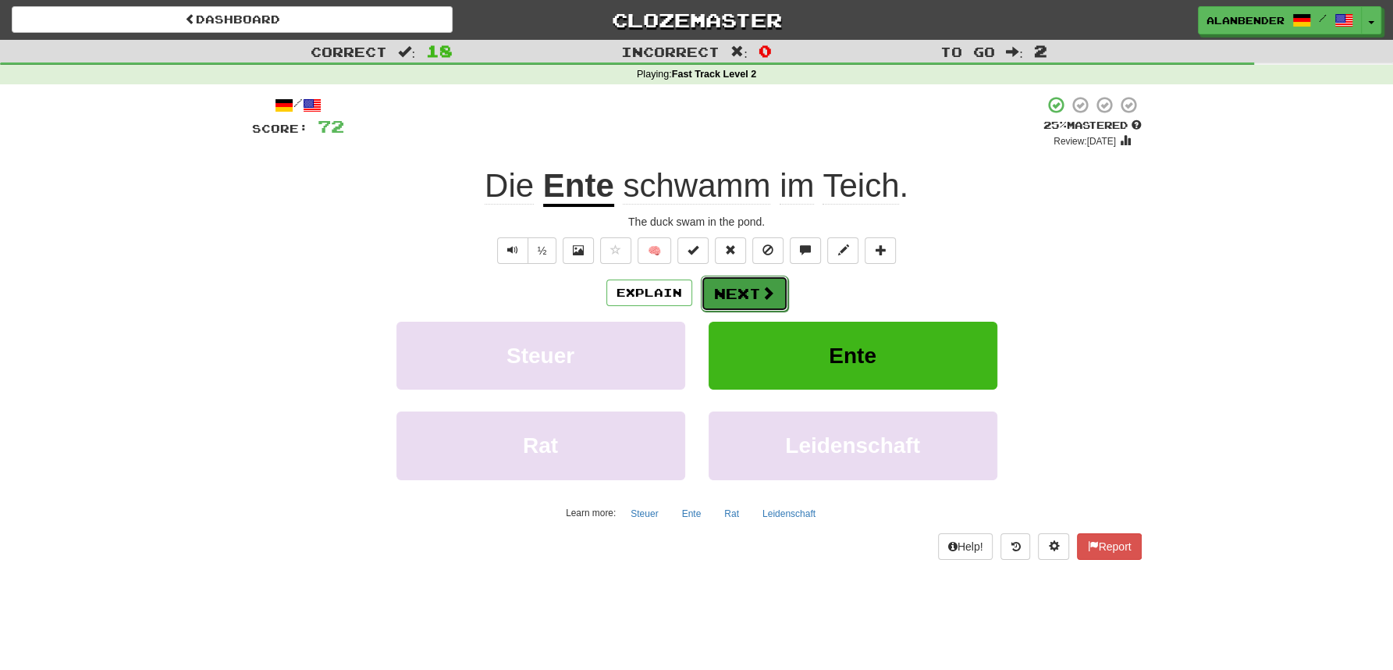
click at [752, 294] on button "Next" at bounding box center [744, 293] width 87 height 36
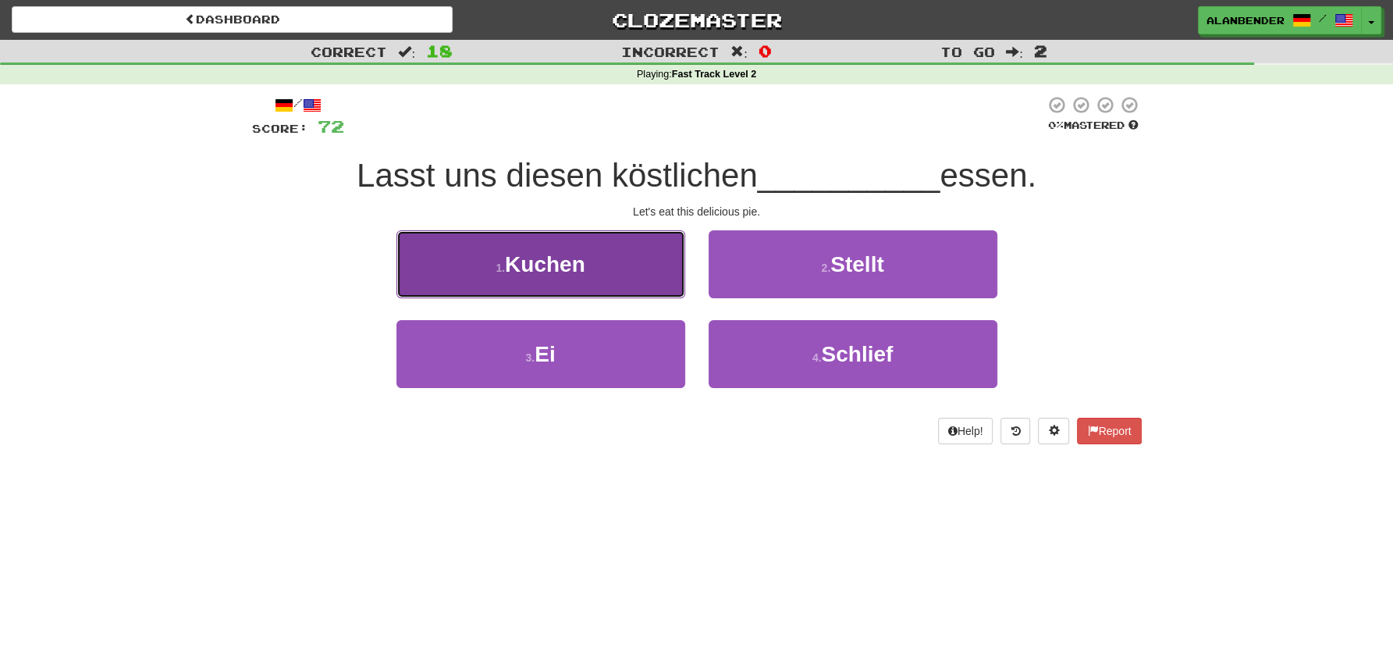
click at [577, 269] on span "Kuchen" at bounding box center [545, 264] width 80 height 24
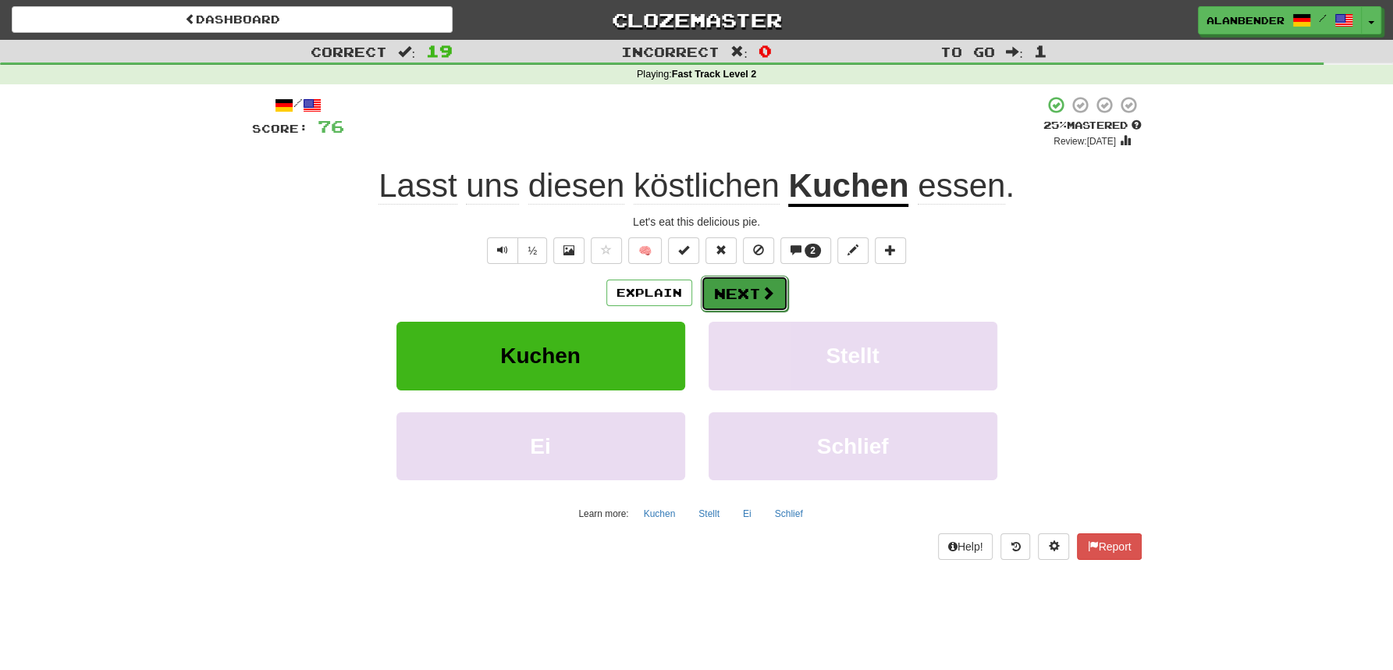
click at [762, 293] on span at bounding box center [768, 293] width 14 height 14
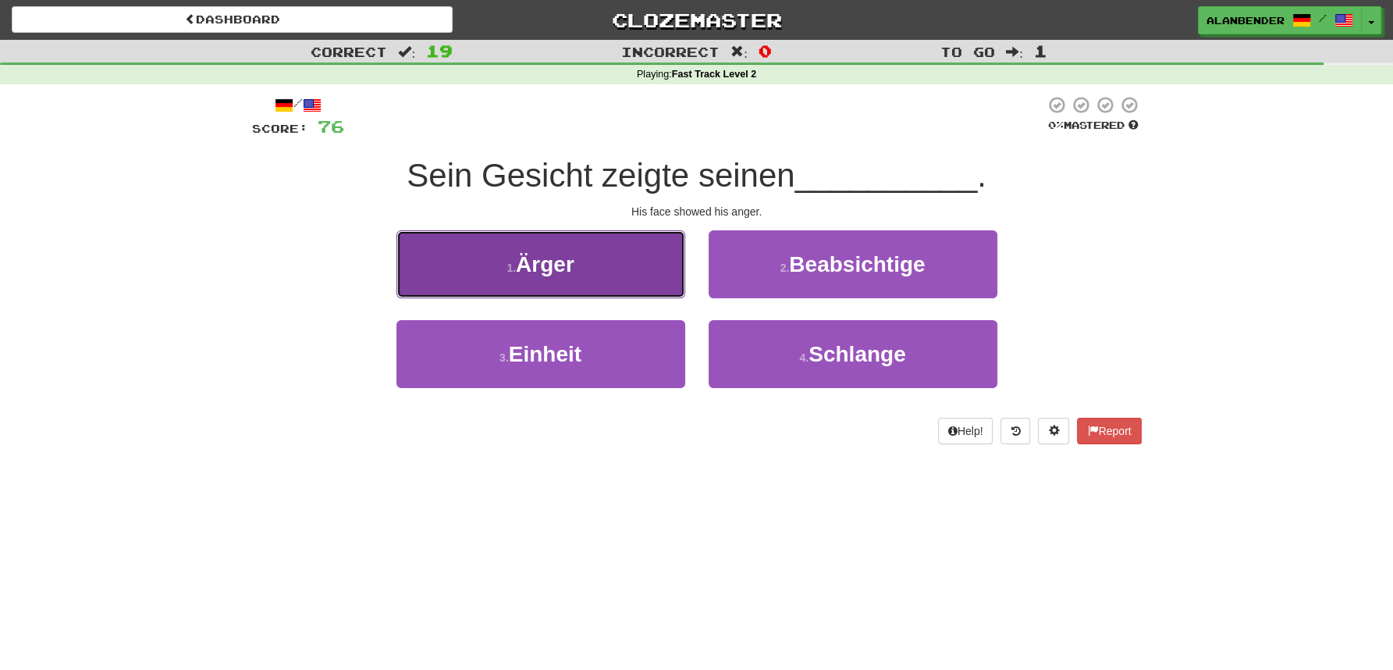
click at [553, 268] on span "Ärger" at bounding box center [545, 264] width 59 height 24
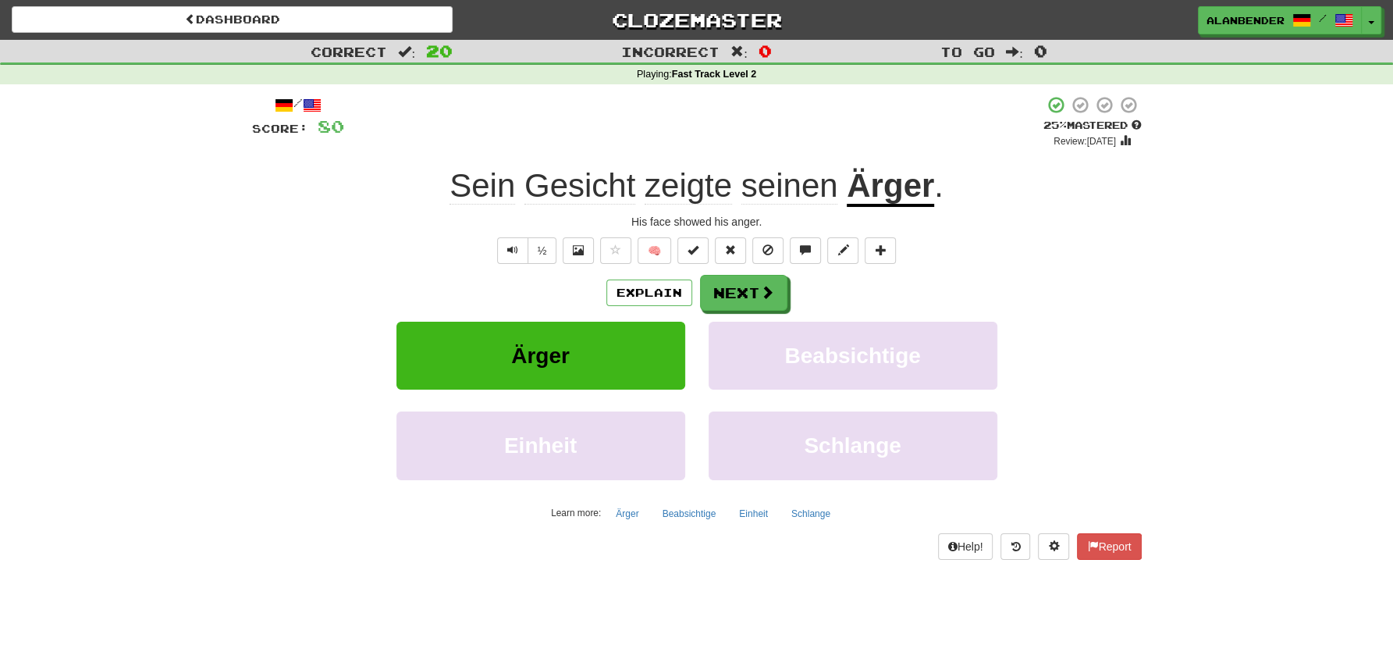
click at [670, 196] on span "zeigte" at bounding box center [688, 185] width 87 height 37
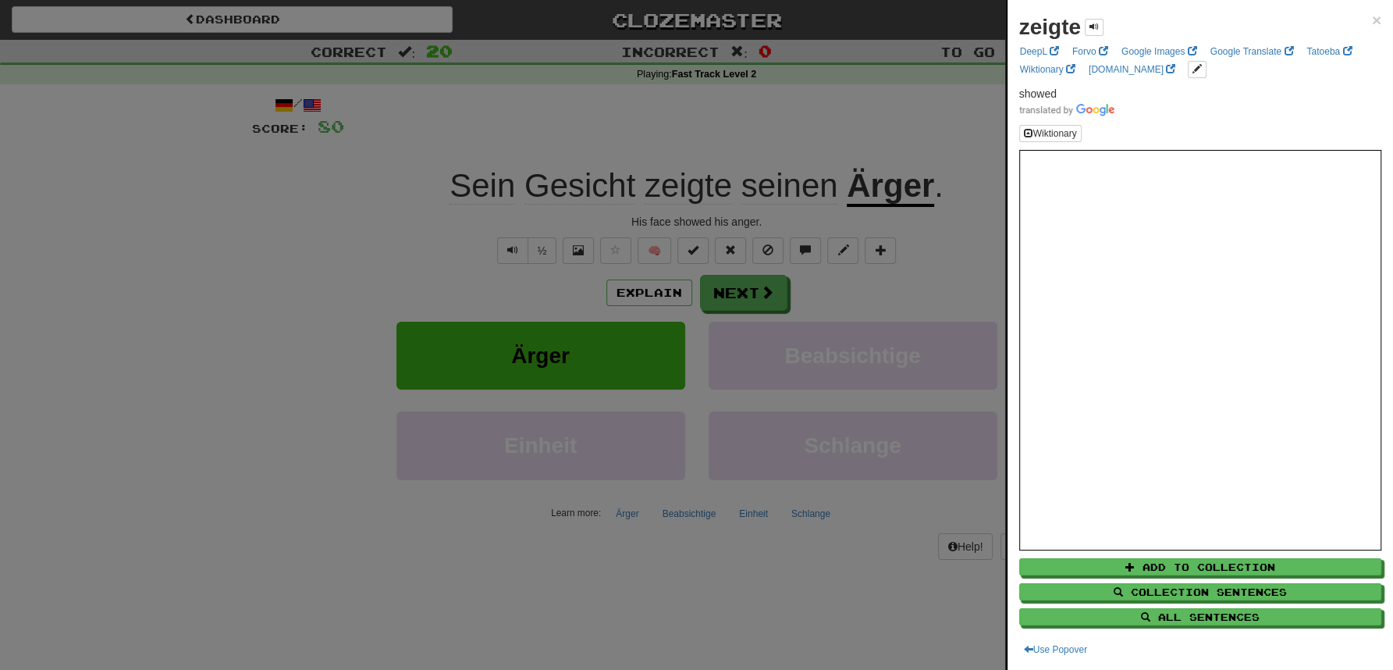
click at [726, 101] on div at bounding box center [696, 335] width 1393 height 670
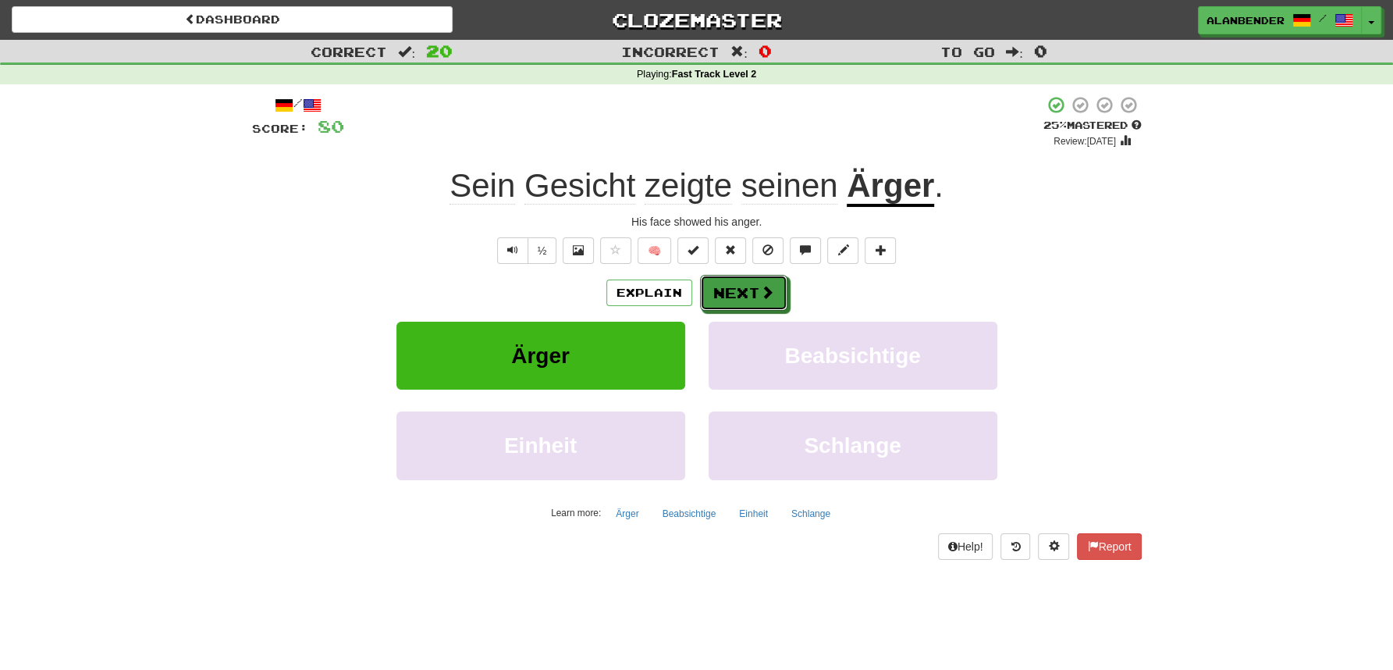
click at [713, 294] on button "Next" at bounding box center [743, 293] width 87 height 36
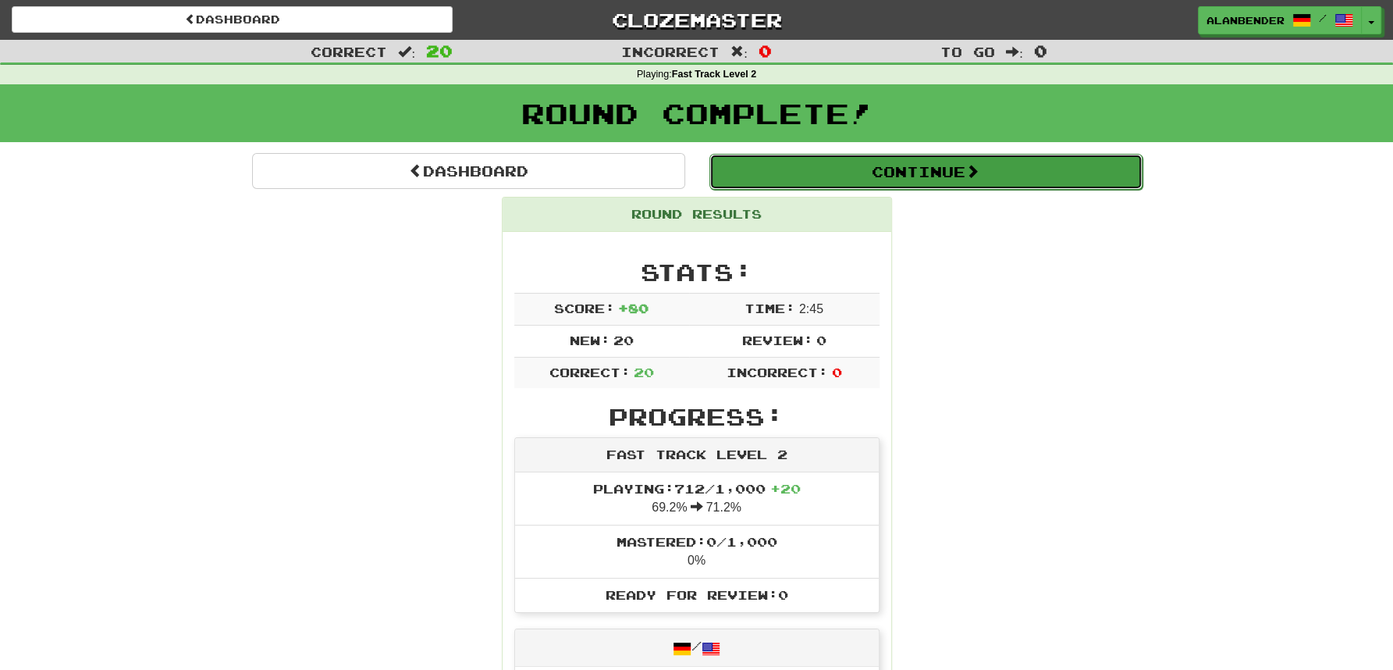
click at [901, 173] on button "Continue" at bounding box center [925, 172] width 433 height 36
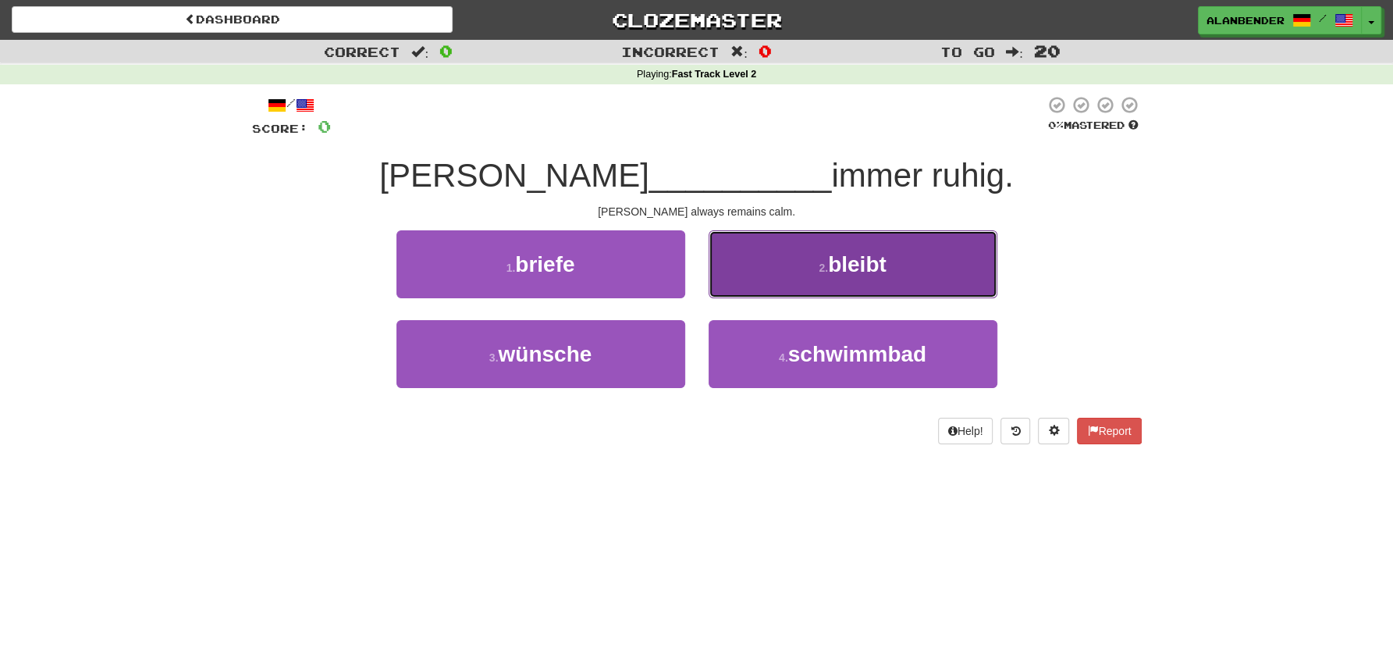
click at [854, 265] on span "bleibt" at bounding box center [857, 264] width 59 height 24
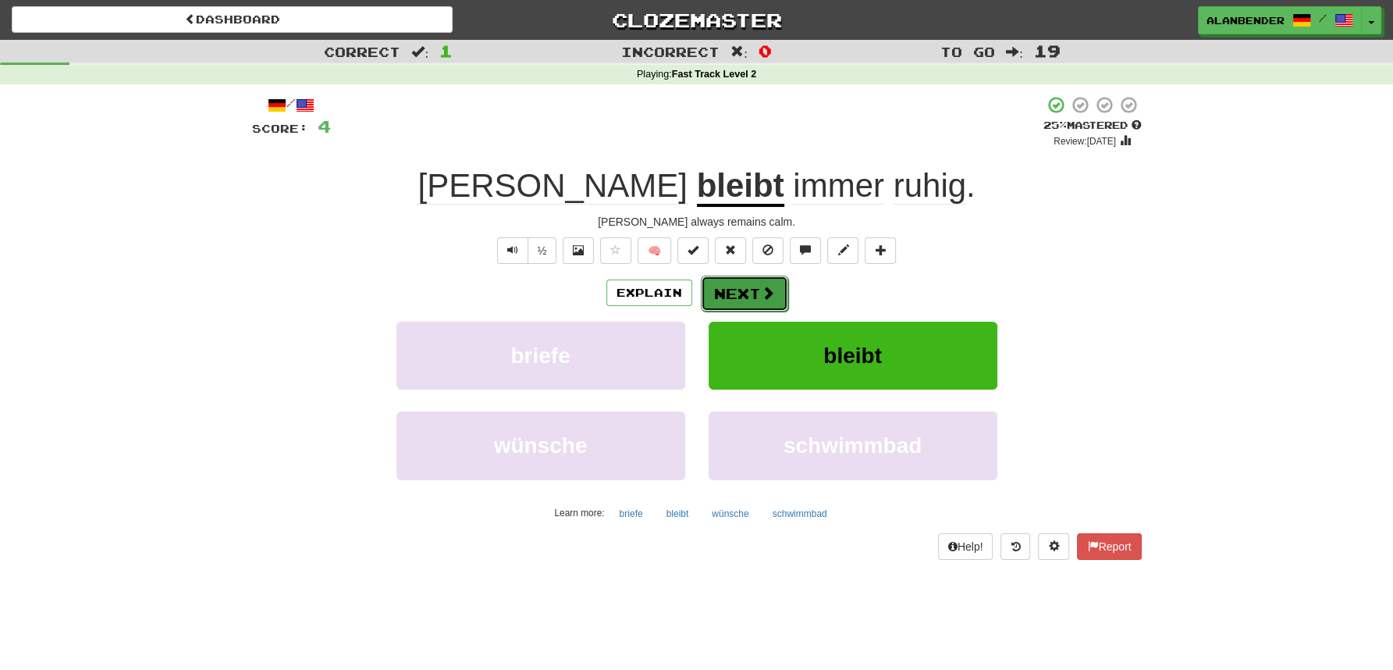
click at [750, 288] on button "Next" at bounding box center [744, 293] width 87 height 36
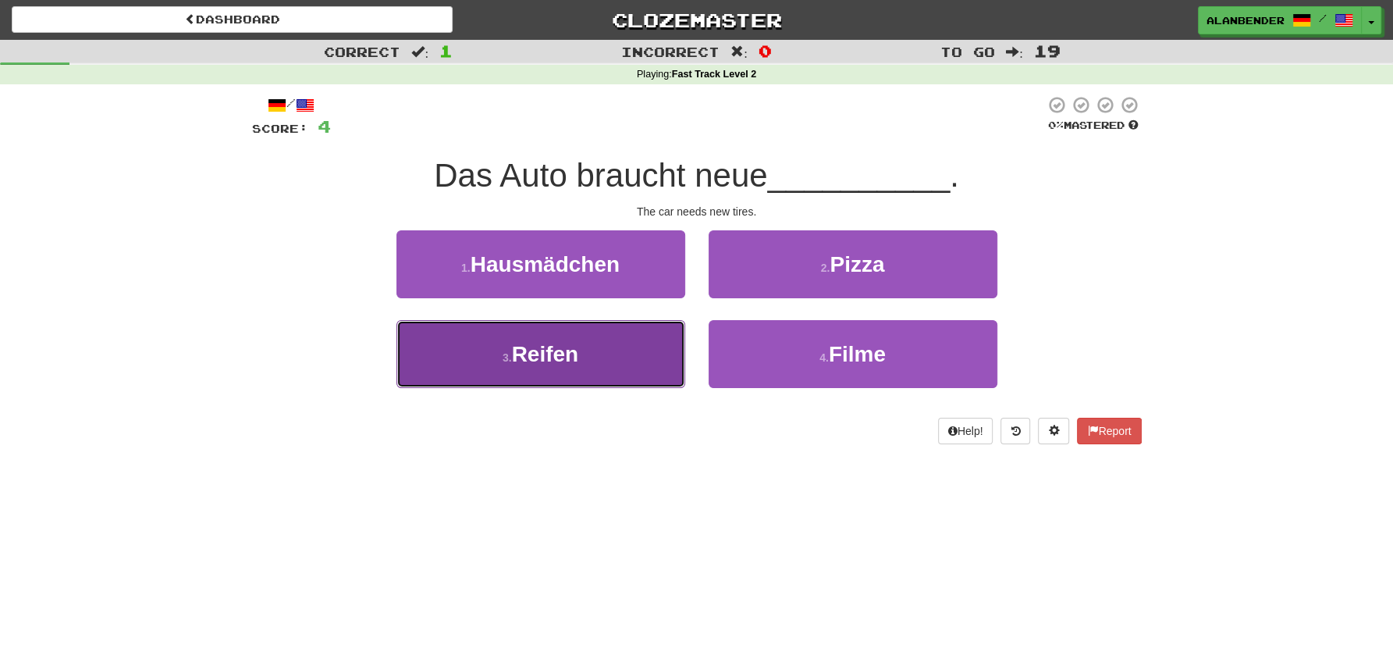
click at [575, 361] on span "Reifen" at bounding box center [545, 354] width 67 height 24
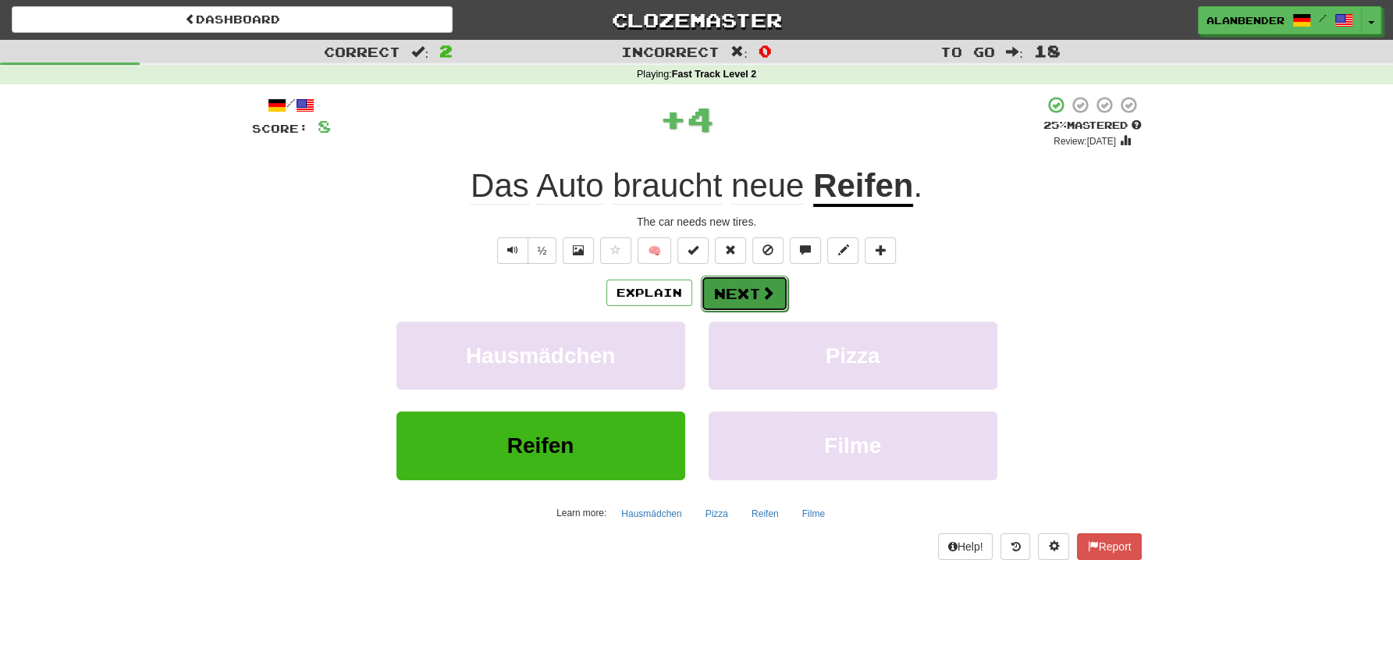
click at [744, 296] on button "Next" at bounding box center [744, 293] width 87 height 36
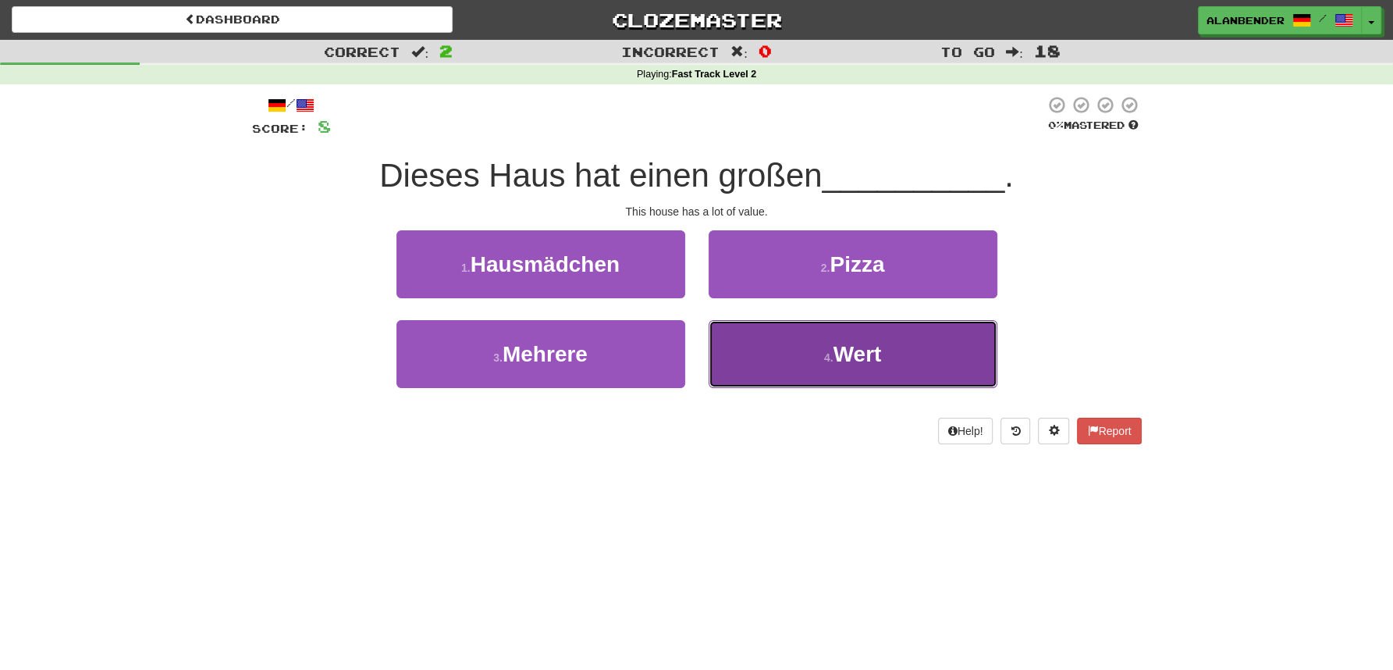
click at [853, 355] on span "Wert" at bounding box center [857, 354] width 48 height 24
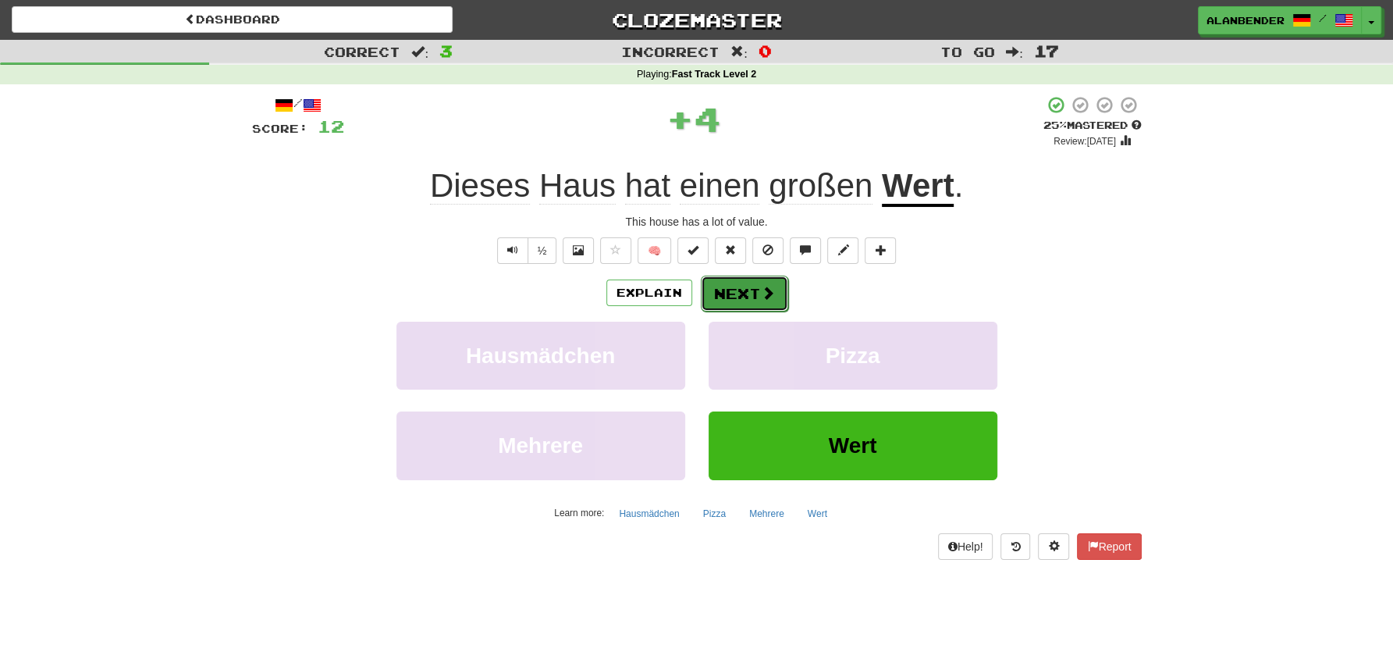
click at [744, 290] on button "Next" at bounding box center [744, 293] width 87 height 36
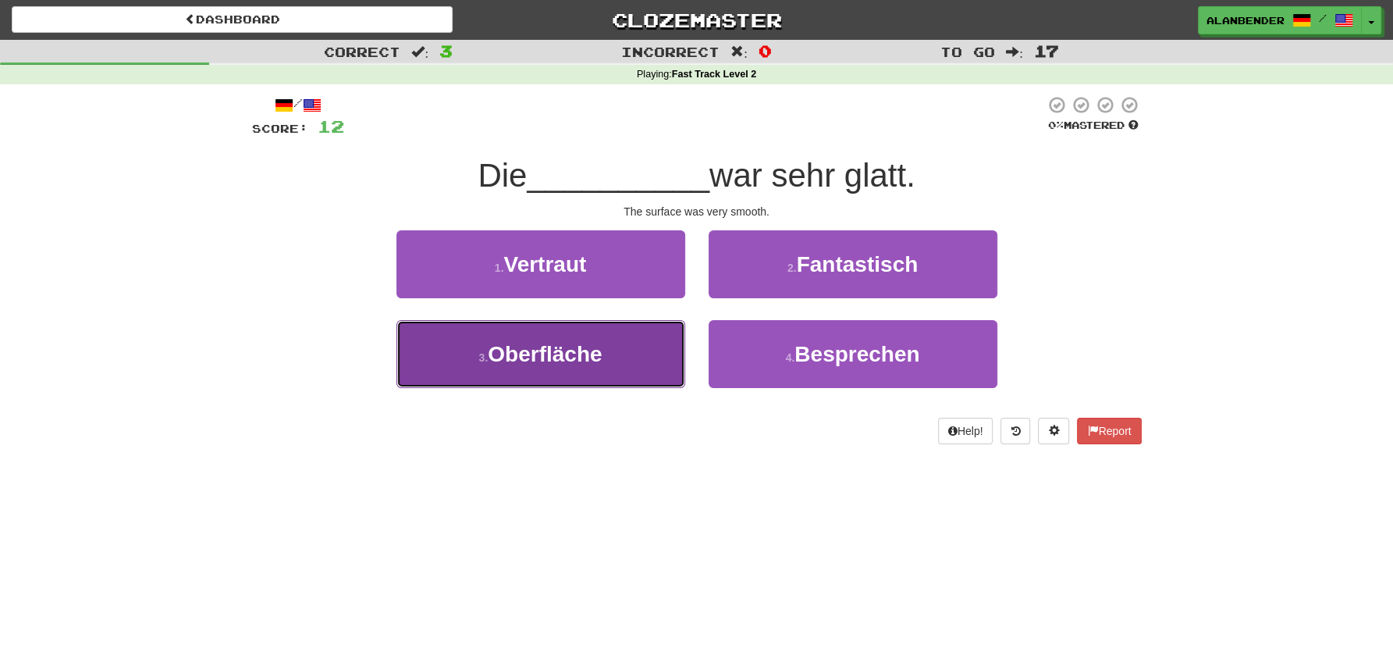
click at [571, 368] on button "3 . Oberfläche" at bounding box center [540, 354] width 289 height 68
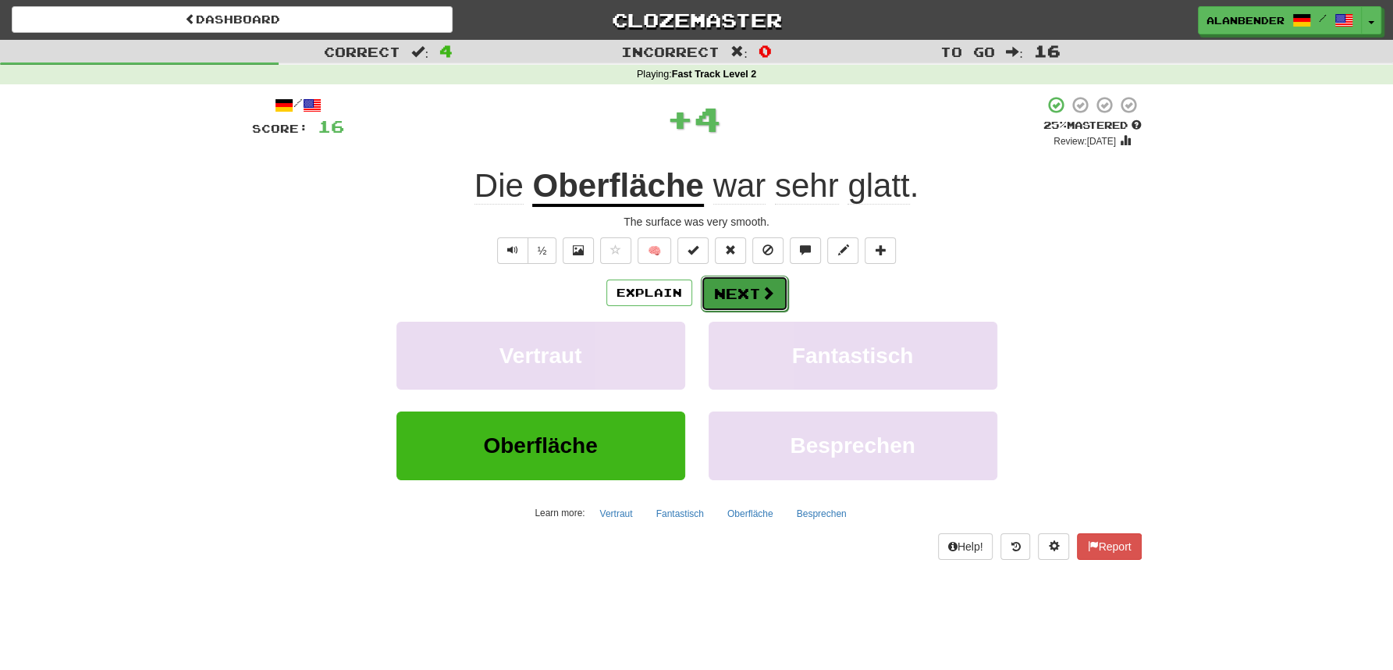
click at [757, 293] on button "Next" at bounding box center [744, 293] width 87 height 36
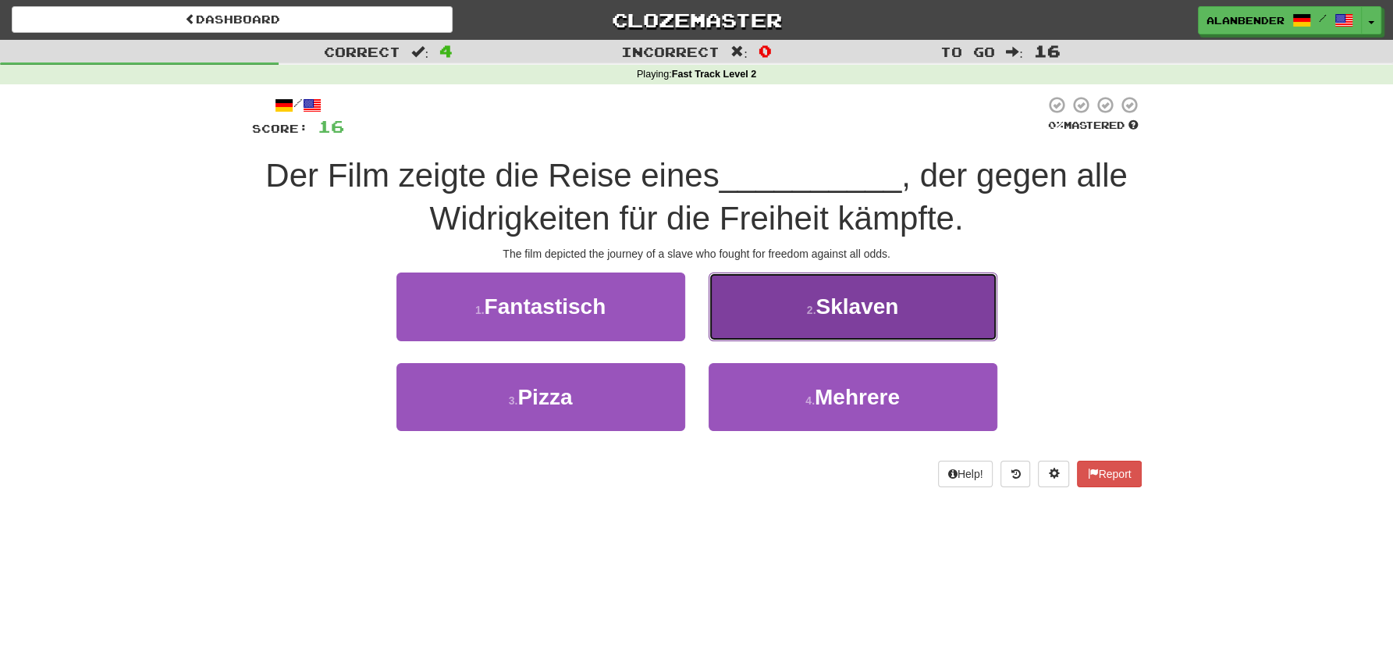
click at [890, 314] on span "Sklaven" at bounding box center [857, 306] width 83 height 24
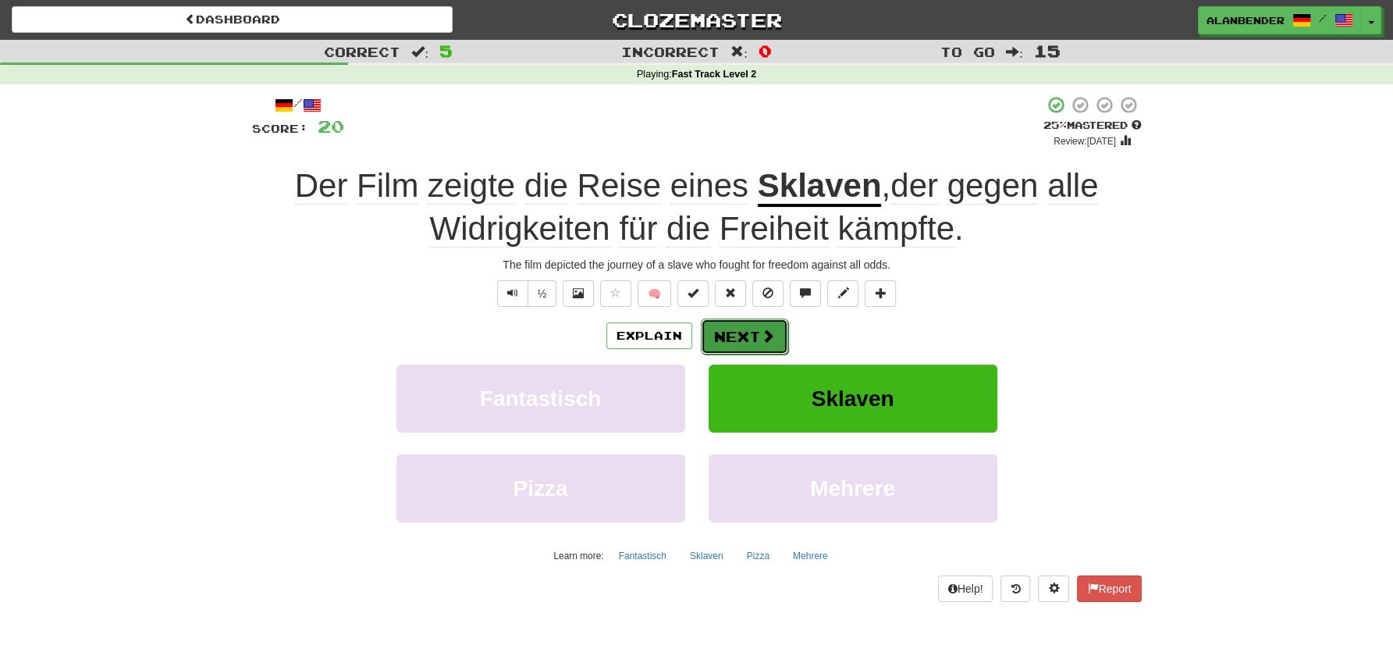
click at [744, 331] on button "Next" at bounding box center [744, 336] width 87 height 36
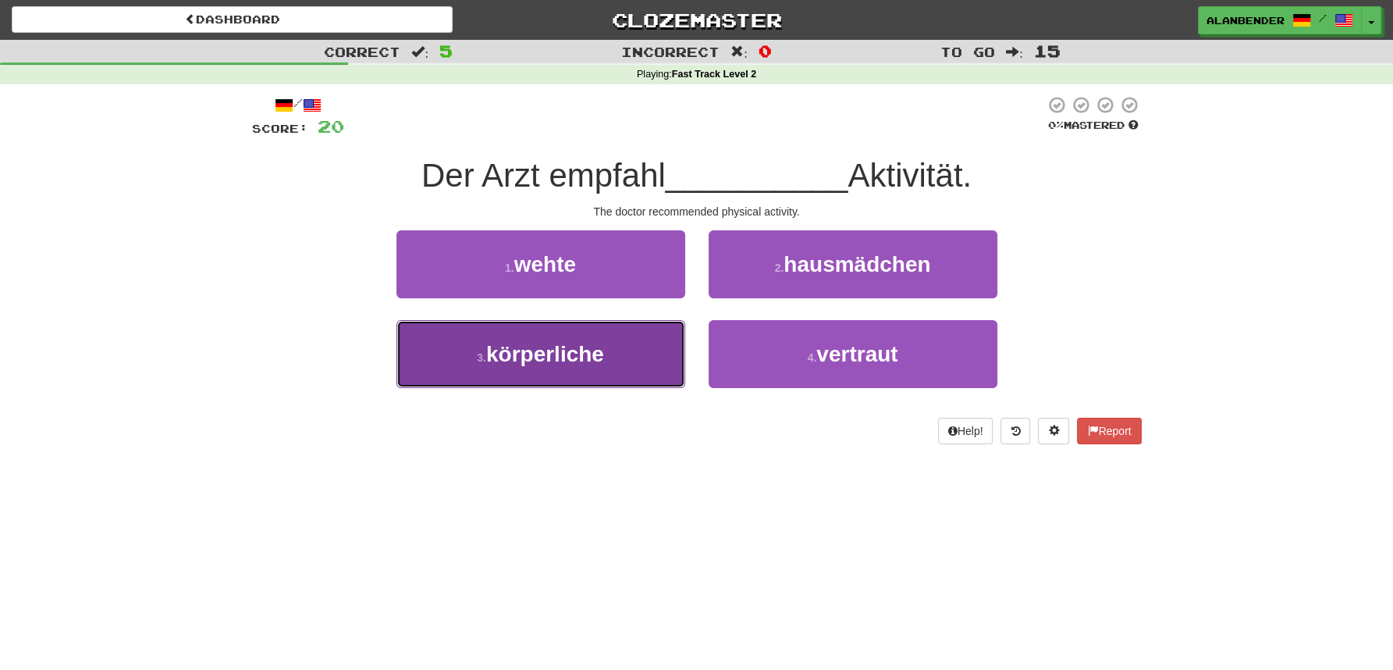
click at [592, 351] on span "körperliche" at bounding box center [545, 354] width 118 height 24
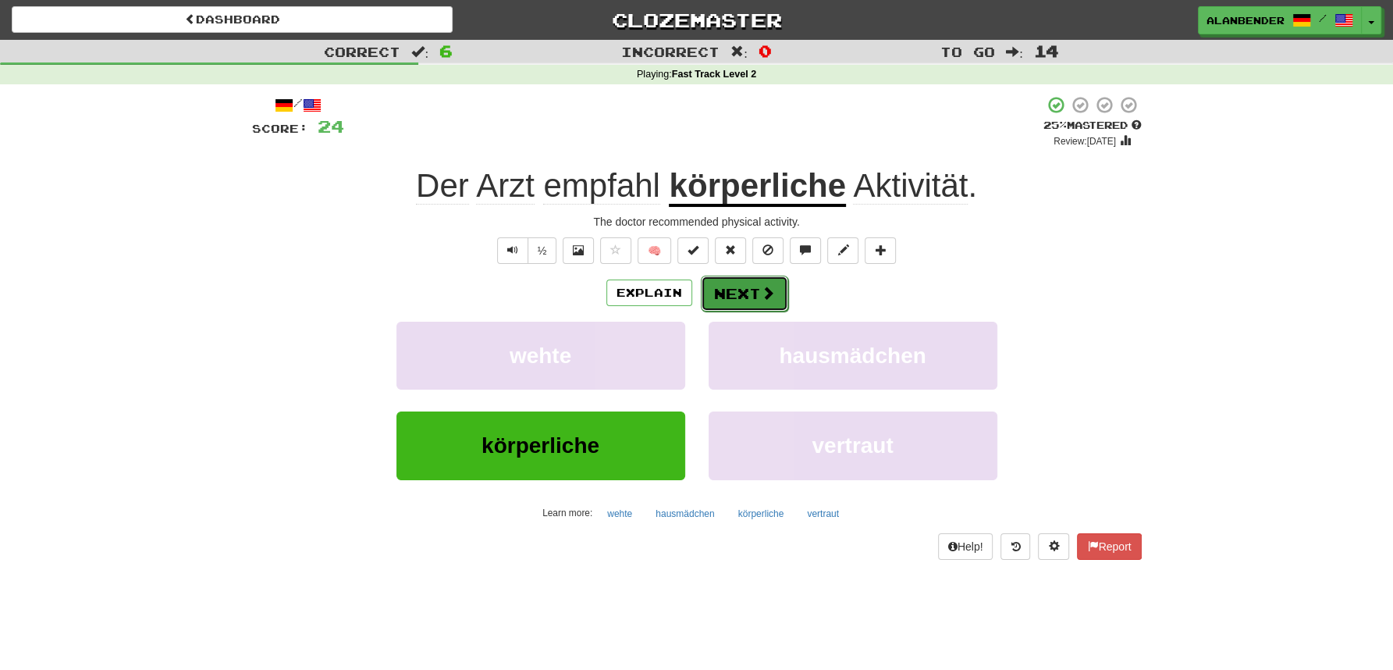
click at [769, 286] on span at bounding box center [768, 293] width 14 height 14
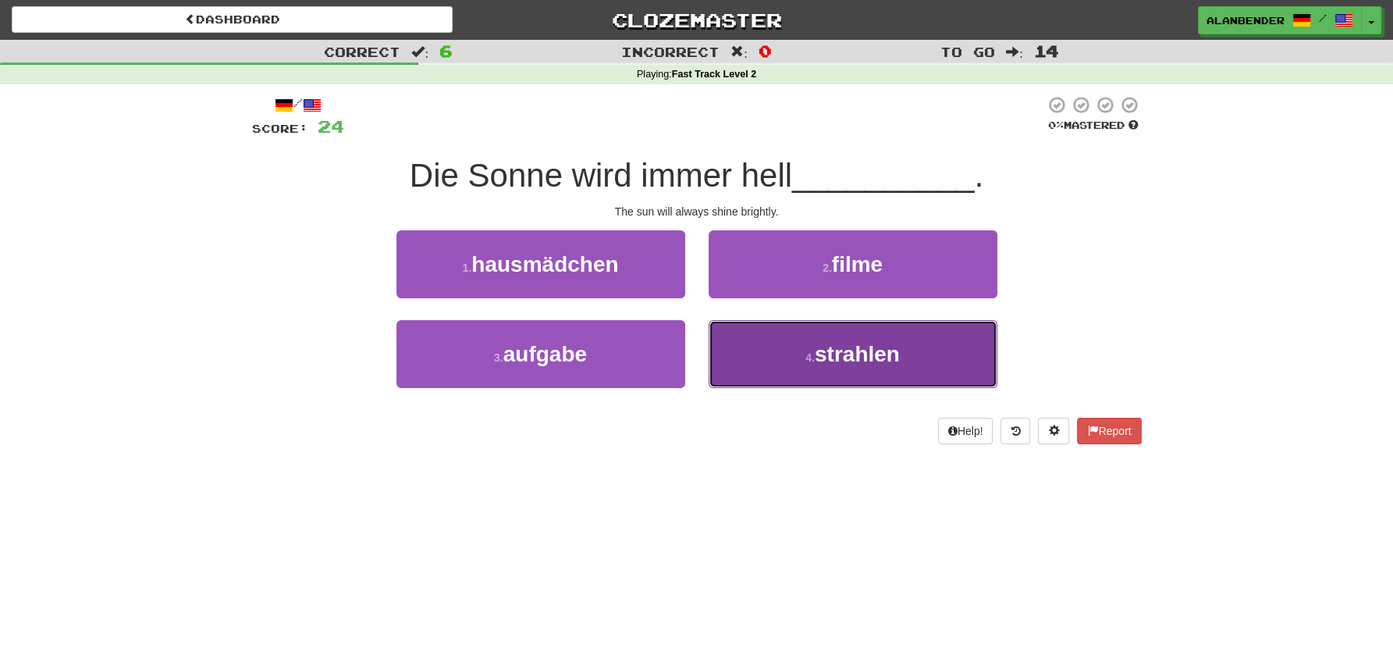
click at [870, 351] on span "strahlen" at bounding box center [857, 354] width 85 height 24
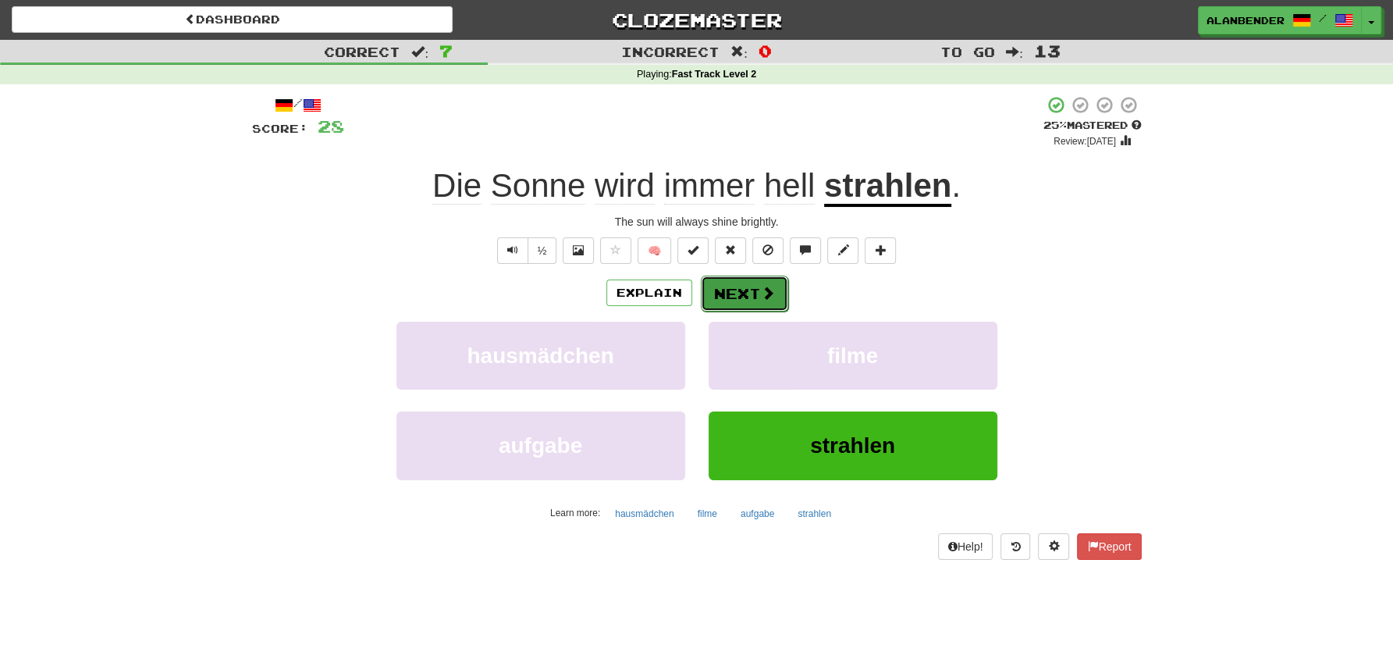
click at [741, 288] on button "Next" at bounding box center [744, 293] width 87 height 36
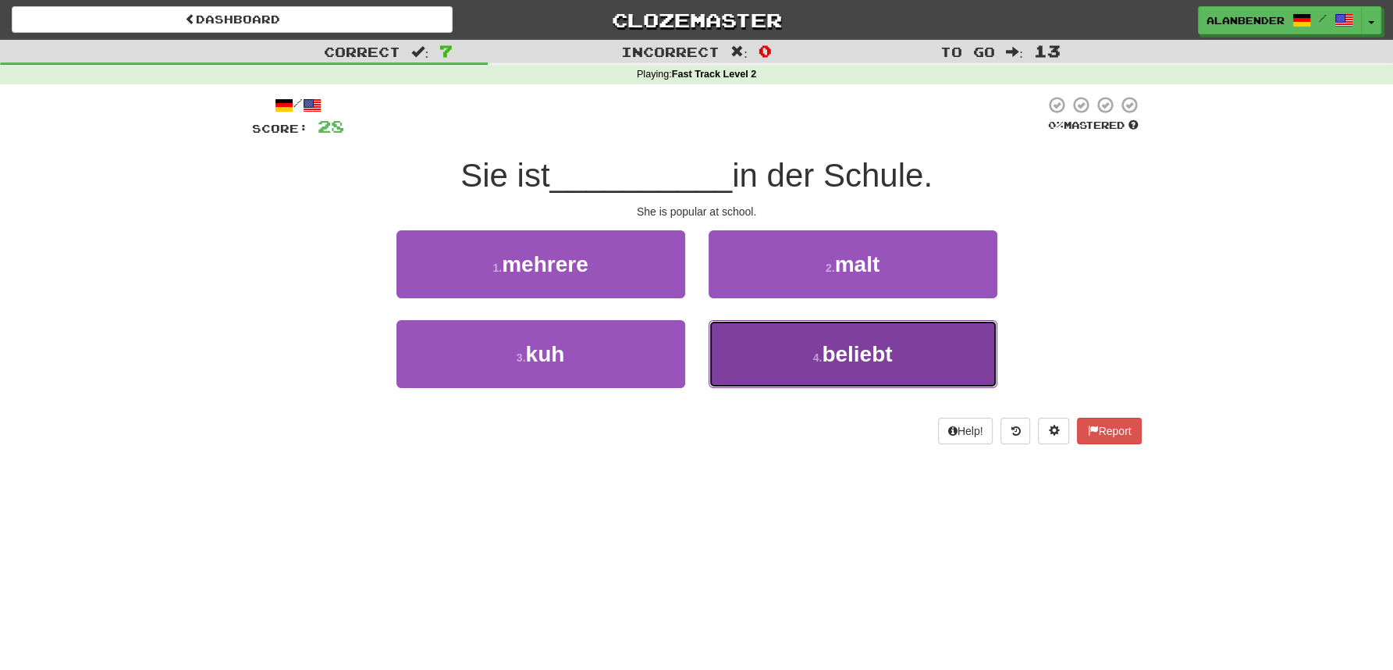
click at [881, 373] on button "4 . beliebt" at bounding box center [853, 354] width 289 height 68
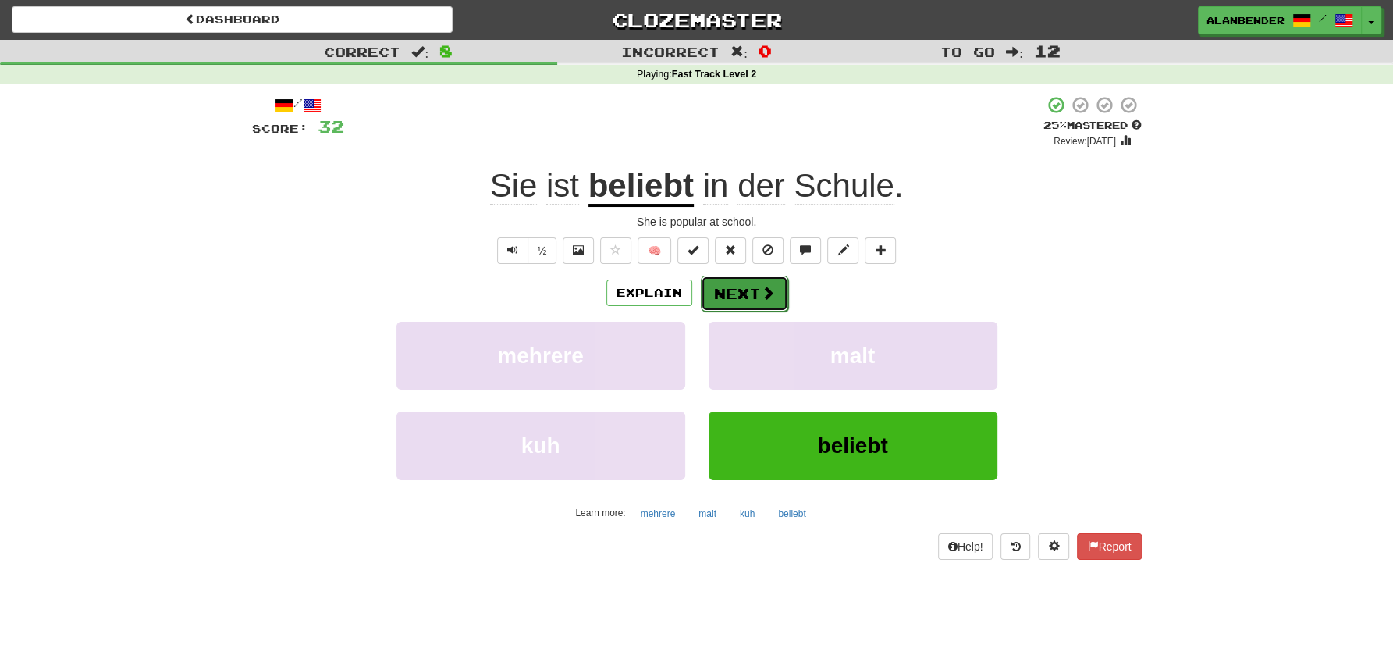
click at [761, 295] on span at bounding box center [768, 293] width 14 height 14
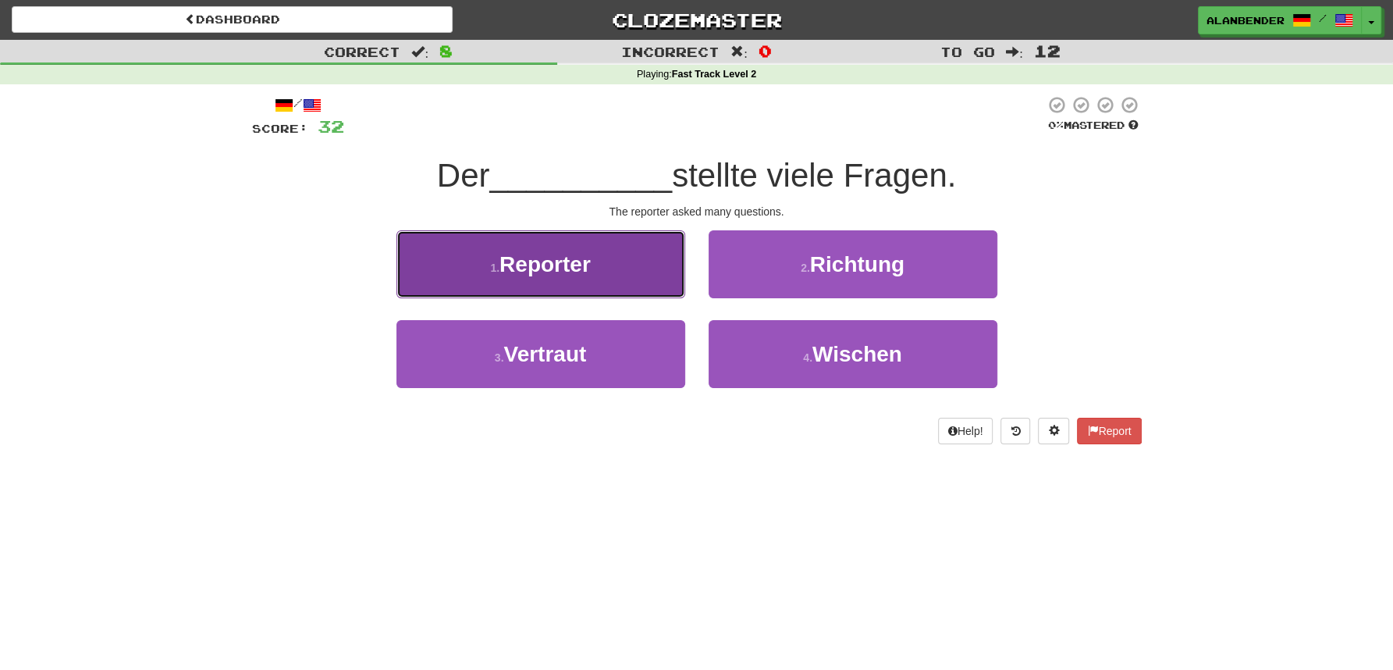
click at [575, 264] on span "Reporter" at bounding box center [544, 264] width 91 height 24
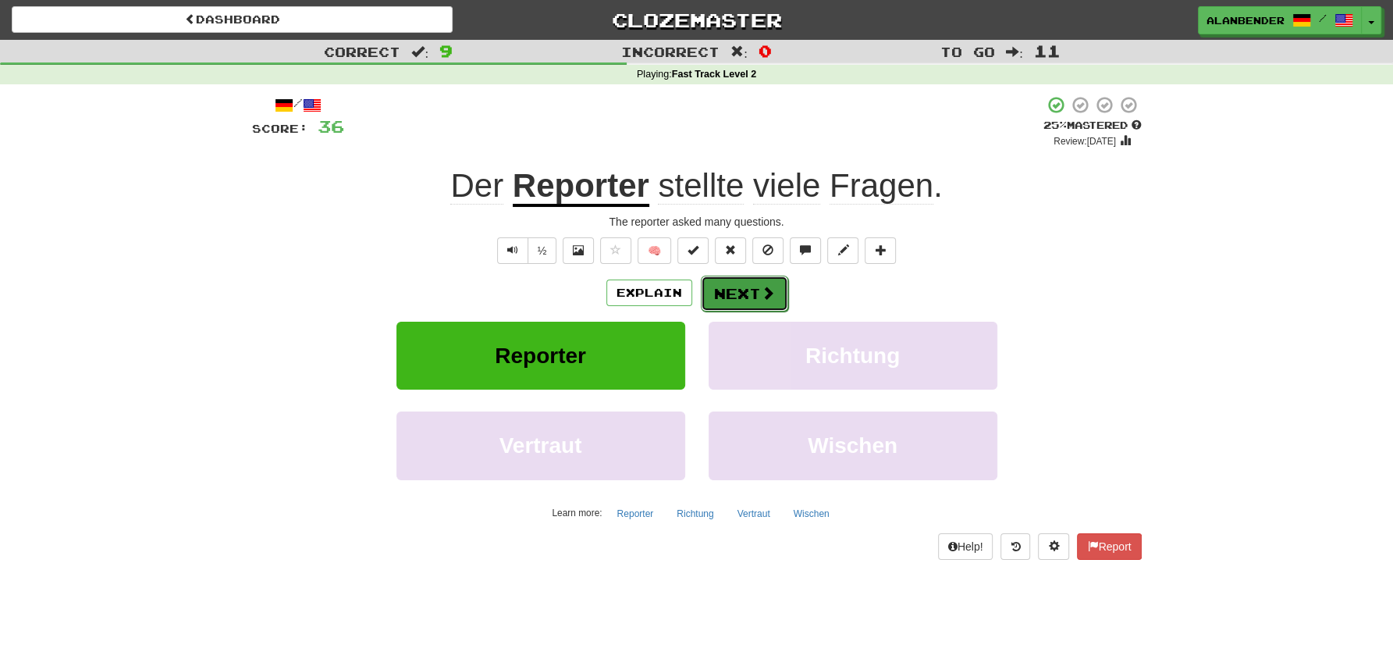
click at [743, 292] on button "Next" at bounding box center [744, 293] width 87 height 36
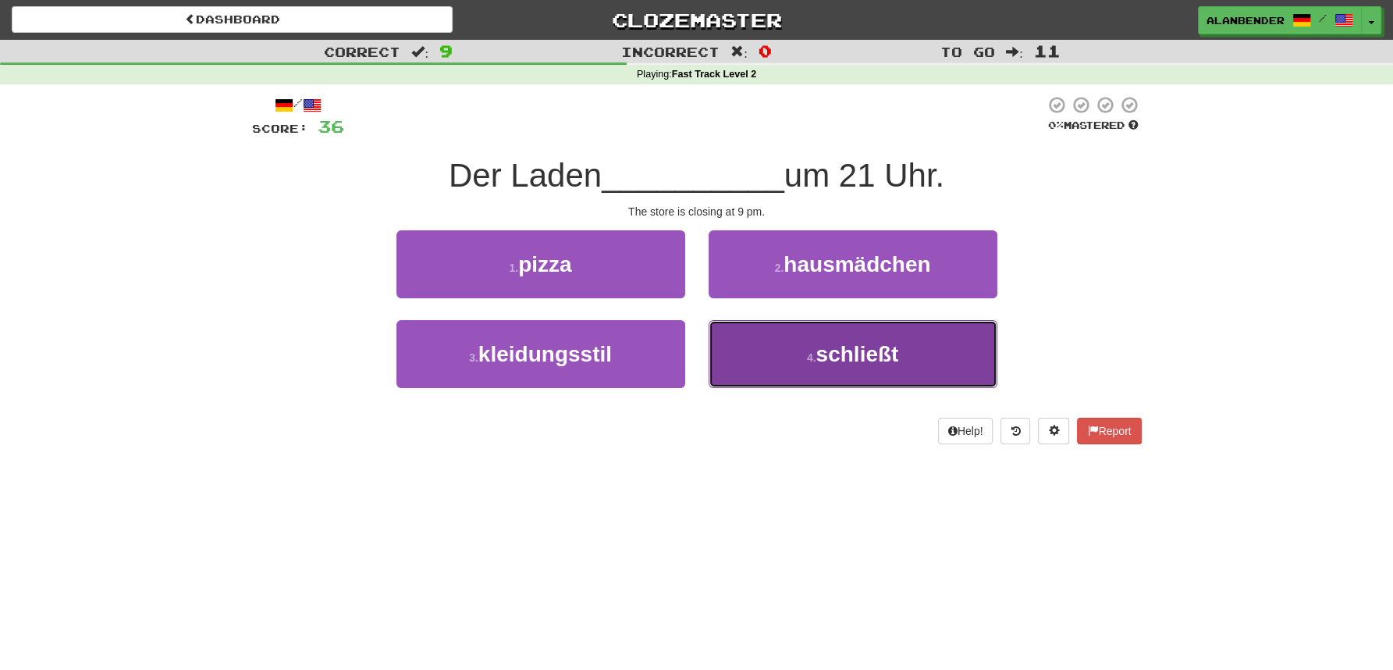
click at [872, 355] on span "schließt" at bounding box center [857, 354] width 83 height 24
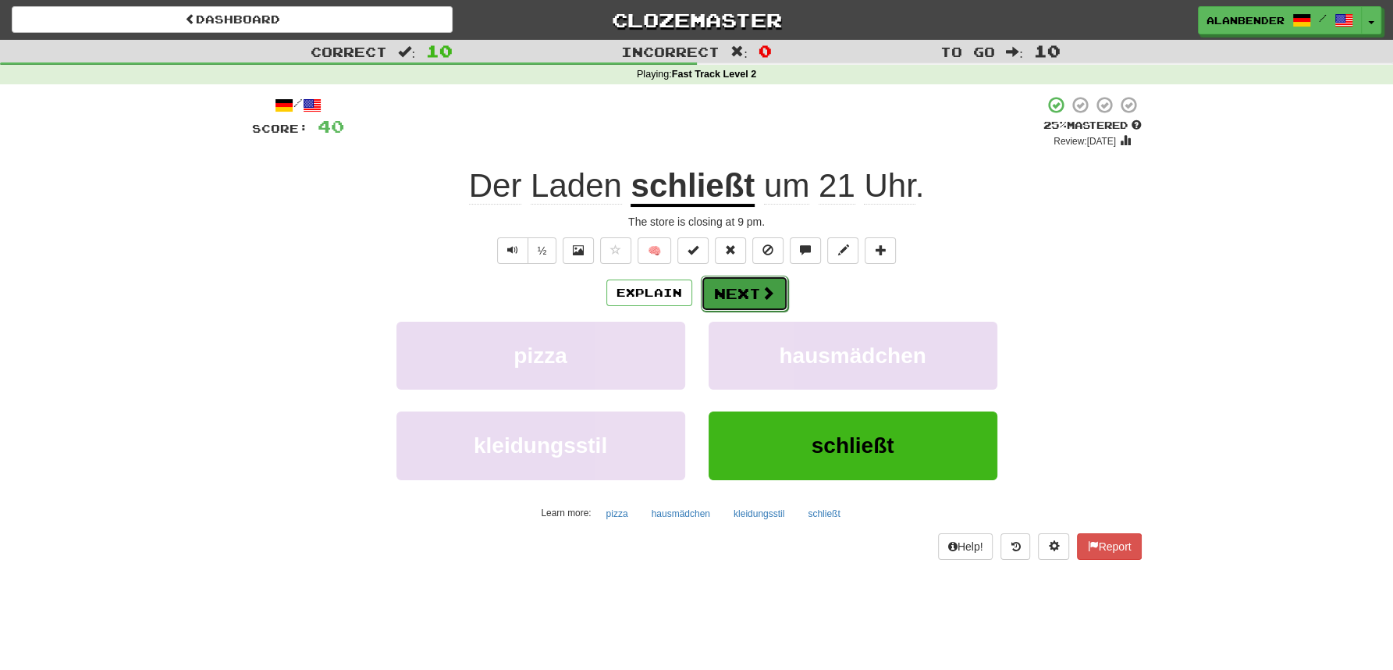
click at [751, 289] on button "Next" at bounding box center [744, 293] width 87 height 36
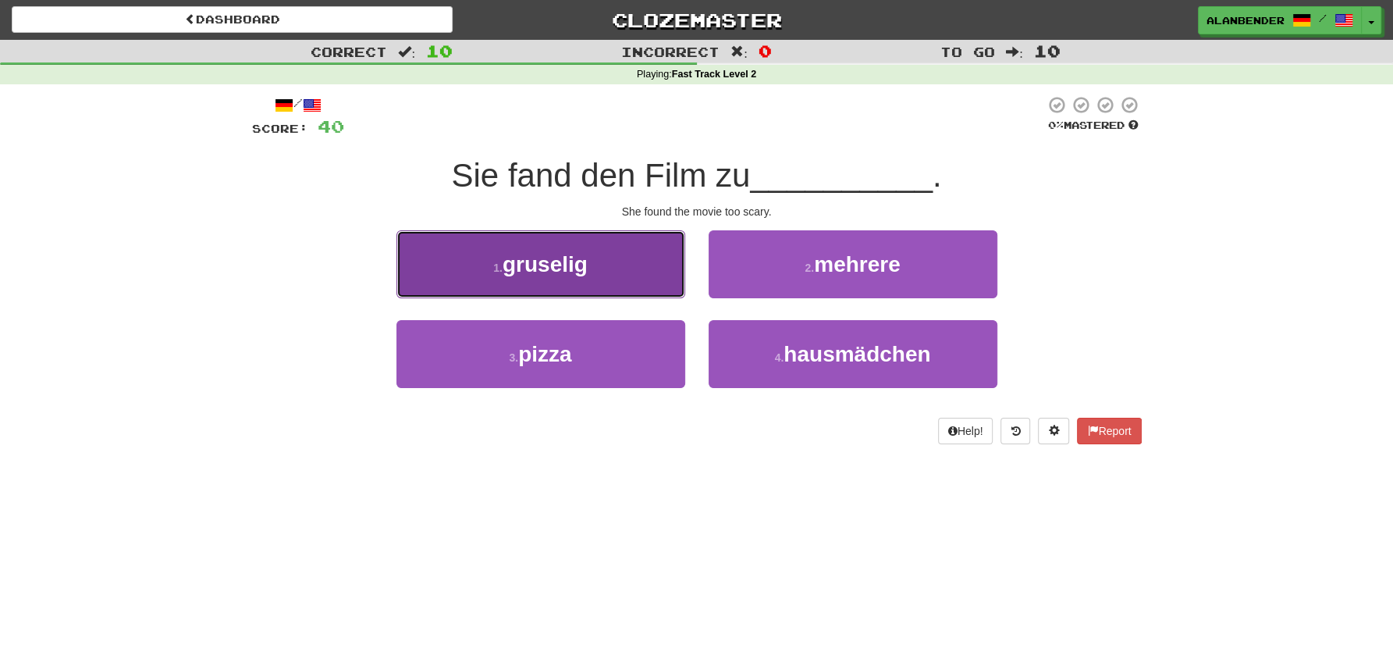
click at [587, 270] on span "gruselig" at bounding box center [545, 264] width 85 height 24
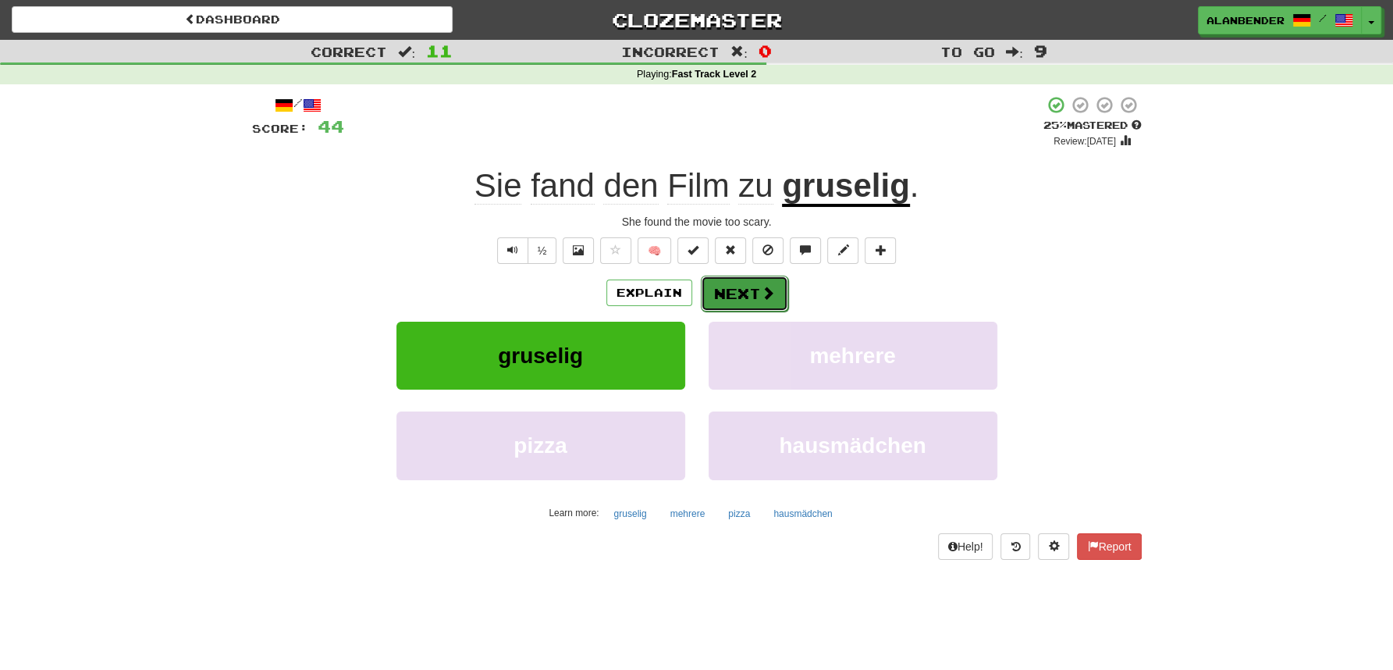
click at [750, 290] on button "Next" at bounding box center [744, 293] width 87 height 36
